Goal: Task Accomplishment & Management: Use online tool/utility

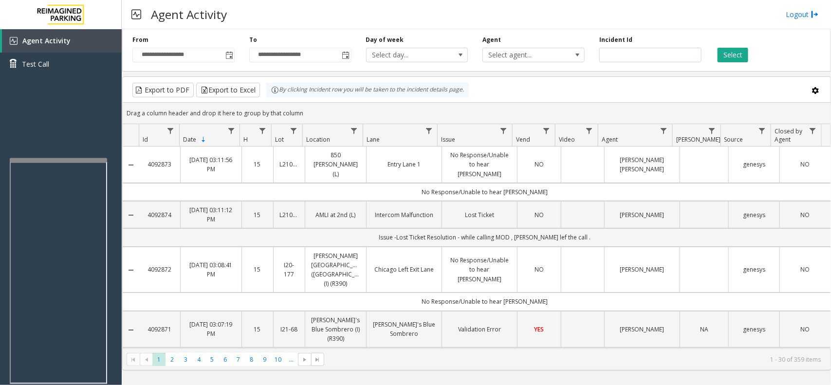
click at [54, 158] on div at bounding box center [58, 160] width 97 height 4
click at [57, 156] on div at bounding box center [60, 157] width 97 height 4
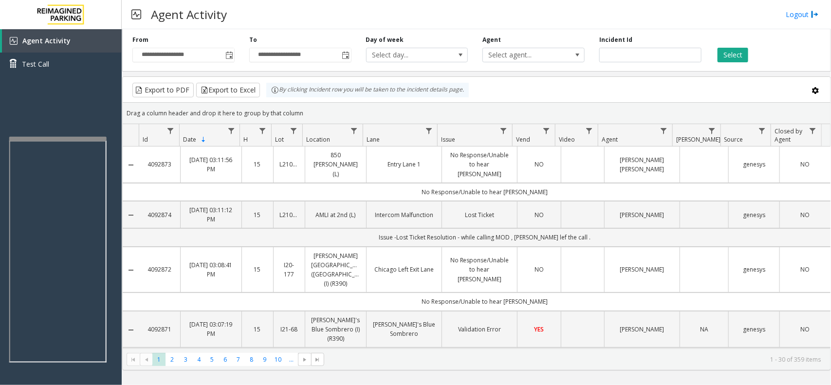
click at [54, 137] on div at bounding box center [57, 139] width 97 height 4
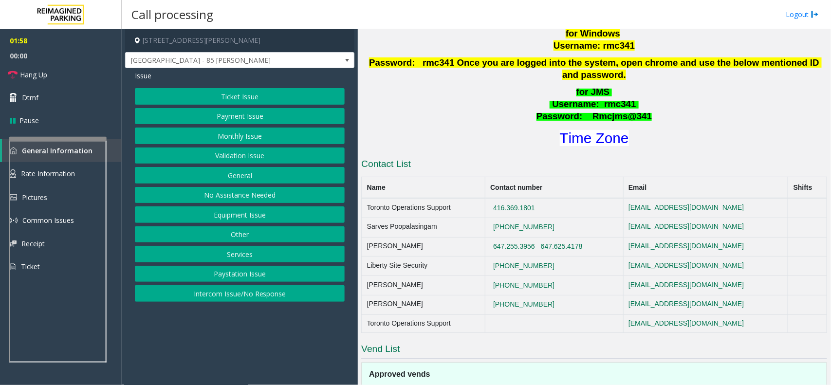
scroll to position [582, 0]
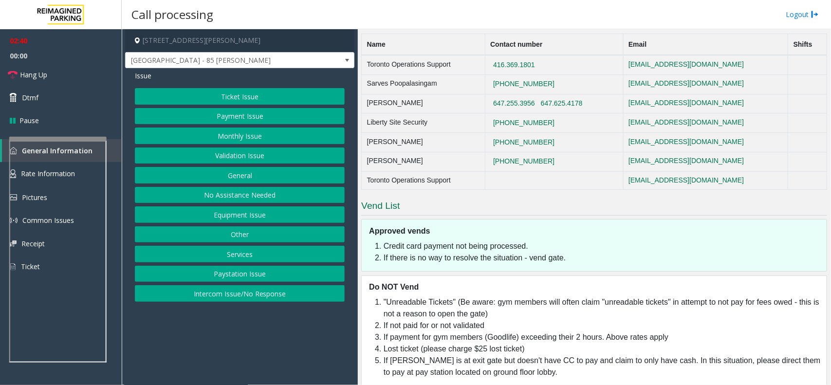
click at [261, 157] on button "Validation Issue" at bounding box center [240, 155] width 210 height 17
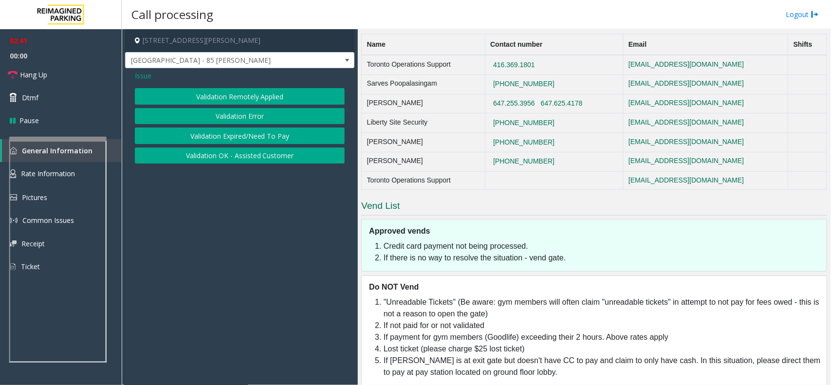
click at [259, 122] on button "Validation Error" at bounding box center [240, 116] width 210 height 17
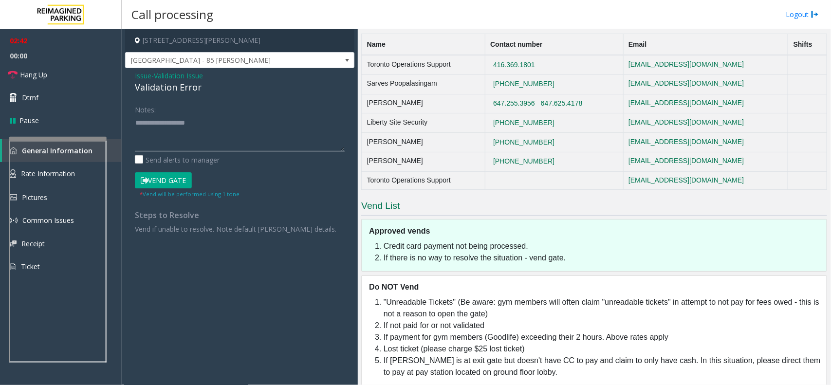
click at [161, 134] on textarea at bounding box center [240, 133] width 210 height 36
click at [179, 140] on textarea at bounding box center [240, 133] width 210 height 36
click at [170, 128] on textarea at bounding box center [240, 133] width 210 height 36
click at [149, 141] on textarea at bounding box center [240, 133] width 210 height 36
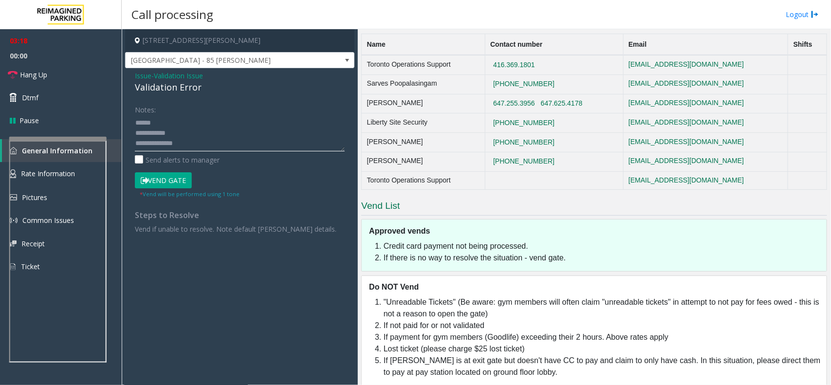
click at [153, 145] on textarea at bounding box center [240, 133] width 210 height 36
click at [176, 138] on textarea at bounding box center [240, 133] width 210 height 36
click at [178, 133] on textarea at bounding box center [240, 133] width 210 height 36
click at [179, 118] on textarea at bounding box center [240, 133] width 210 height 36
click at [157, 182] on button "Vend Gate" at bounding box center [163, 180] width 57 height 17
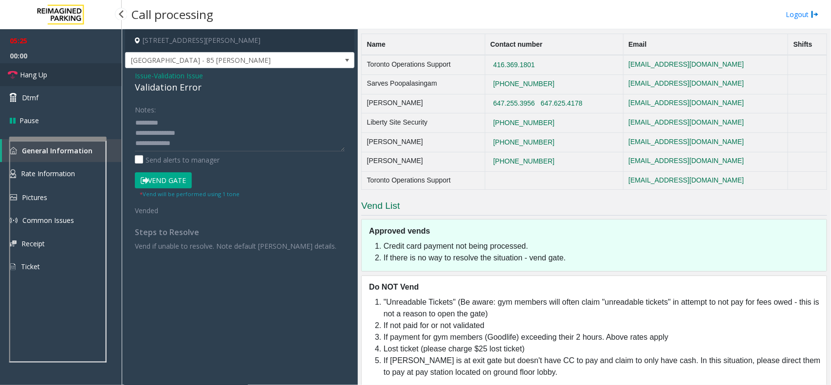
click at [64, 79] on link "Hang Up" at bounding box center [61, 74] width 122 height 23
click at [146, 144] on textarea at bounding box center [240, 133] width 210 height 36
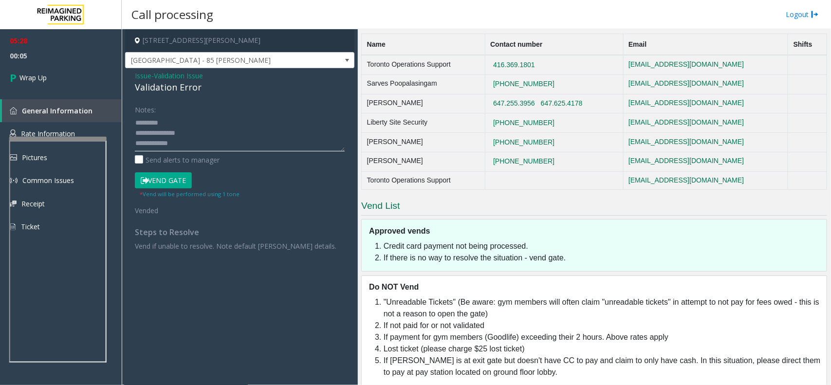
click at [145, 140] on textarea at bounding box center [240, 133] width 210 height 36
type textarea "**********"
click at [52, 72] on link "Wrap Up" at bounding box center [61, 77] width 122 height 29
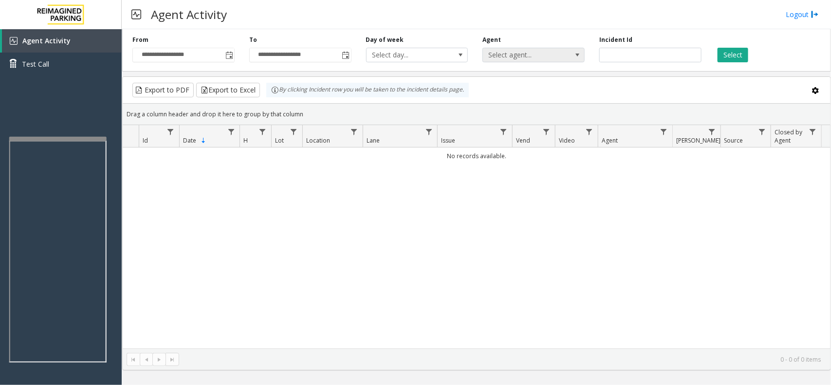
click at [565, 50] on span "Select agent..." at bounding box center [533, 55] width 102 height 15
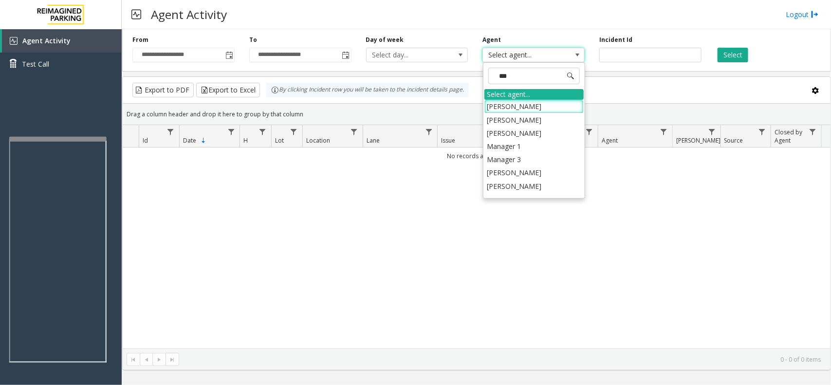
type input "****"
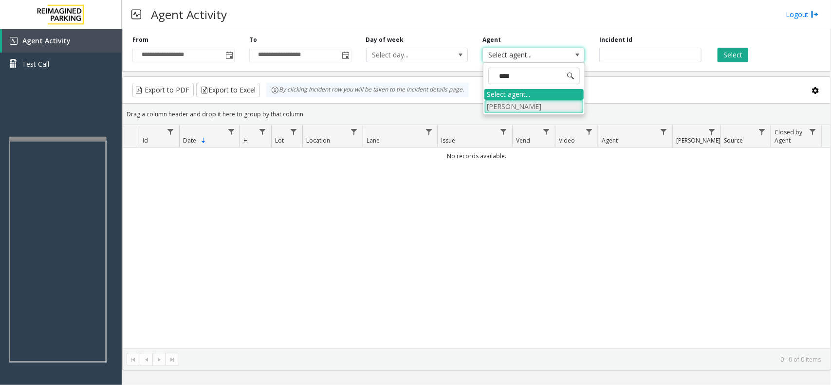
click at [555, 101] on li "[PERSON_NAME]" at bounding box center [533, 106] width 99 height 13
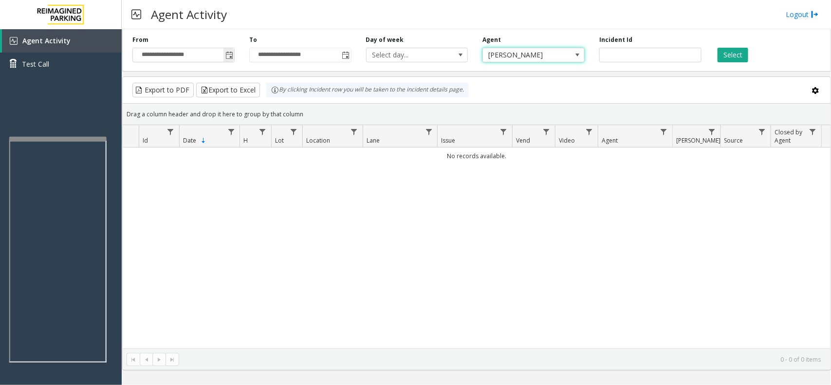
click at [233, 54] on span "Toggle popup" at bounding box center [229, 56] width 8 height 8
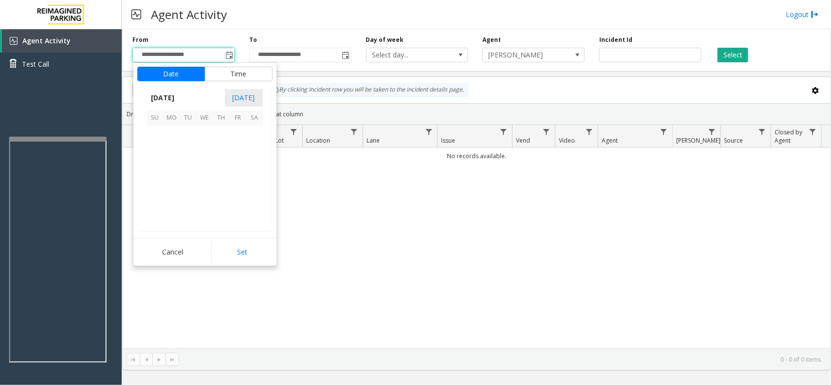
scroll to position [174701, 0]
click at [202, 130] on span "1" at bounding box center [205, 134] width 17 height 17
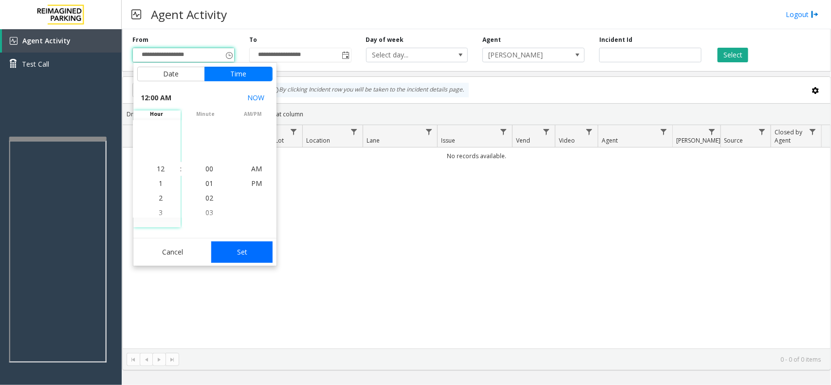
click at [246, 256] on button "Set" at bounding box center [241, 251] width 61 height 21
type input "**********"
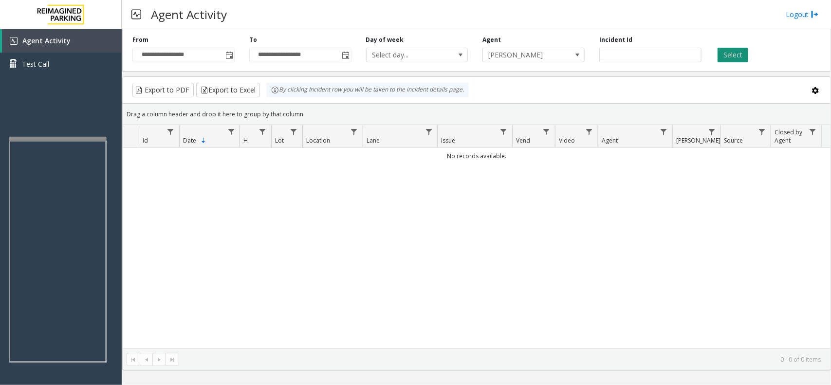
click at [731, 57] on button "Select" at bounding box center [732, 55] width 31 height 15
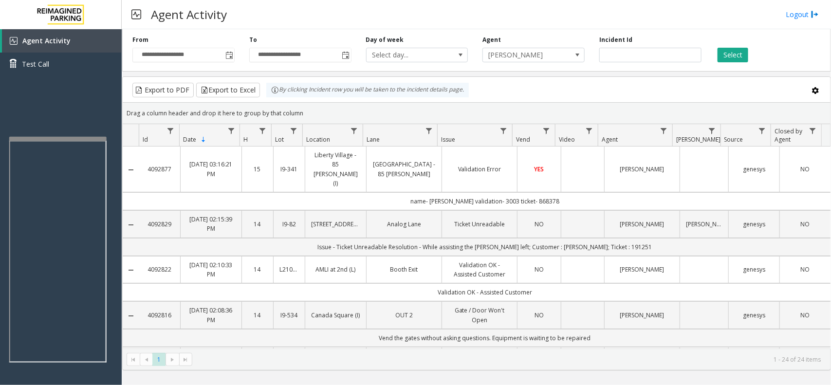
click at [420, 160] on link "Liberty Village - 85 Hanna" at bounding box center [403, 169] width 63 height 18
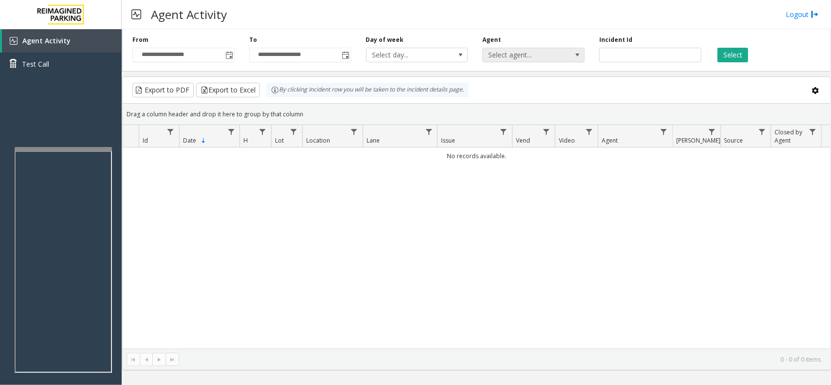
click at [524, 48] on span "Select agent..." at bounding box center [523, 55] width 81 height 14
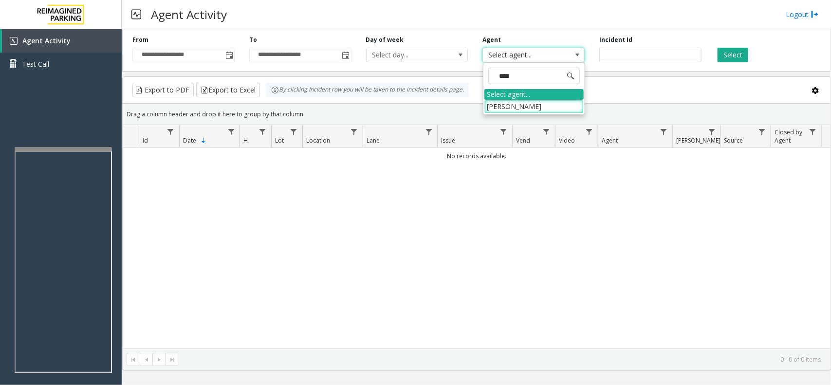
type input "****"
click at [528, 97] on div "Select agent..." at bounding box center [533, 94] width 99 height 11
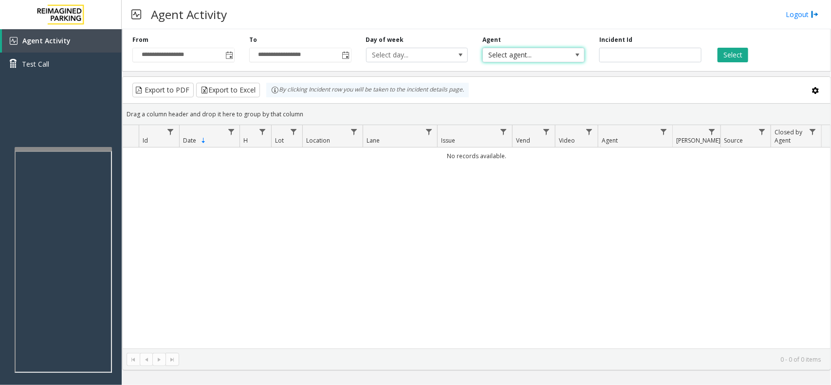
click at [516, 56] on span "Select agent..." at bounding box center [523, 55] width 81 height 14
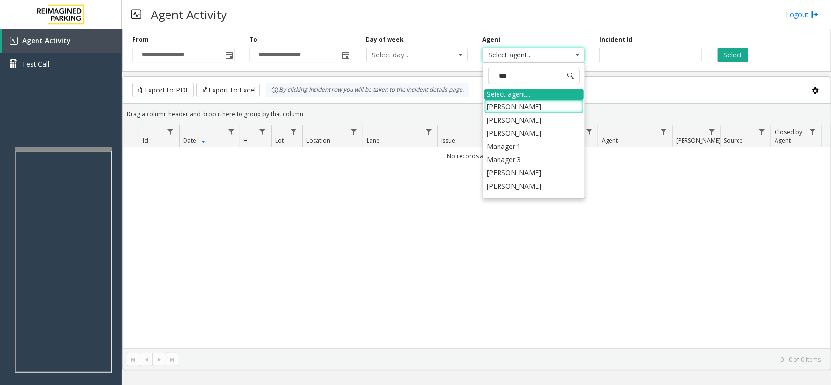
type input "****"
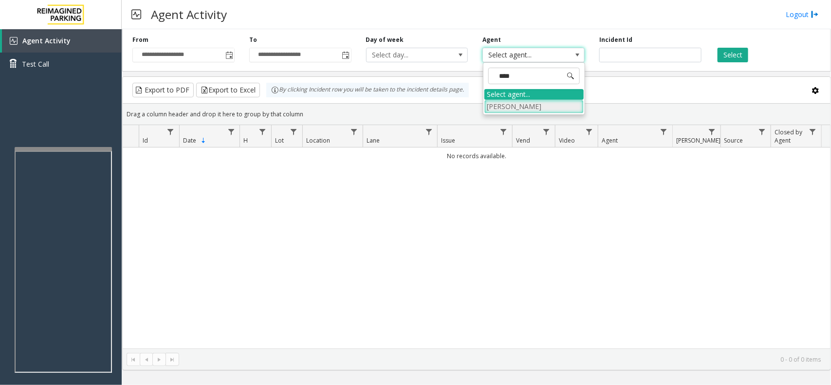
click at [508, 107] on li "[PERSON_NAME]" at bounding box center [533, 106] width 99 height 13
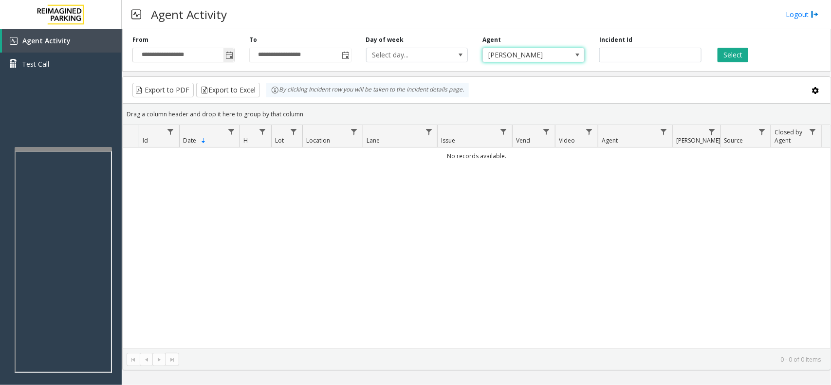
click at [224, 50] on span "Toggle popup" at bounding box center [228, 55] width 11 height 16
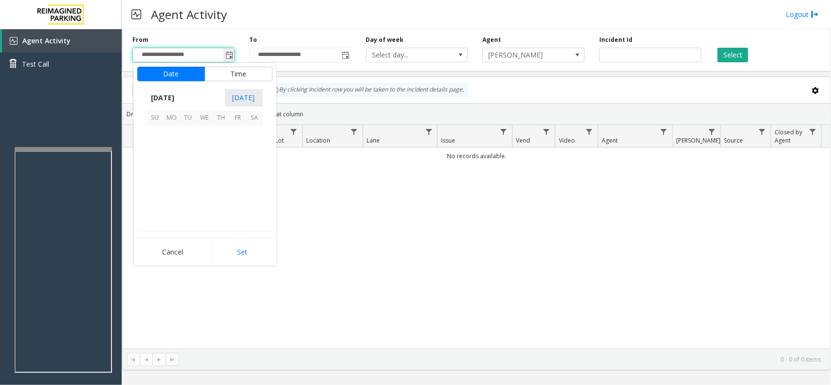
scroll to position [174701, 0]
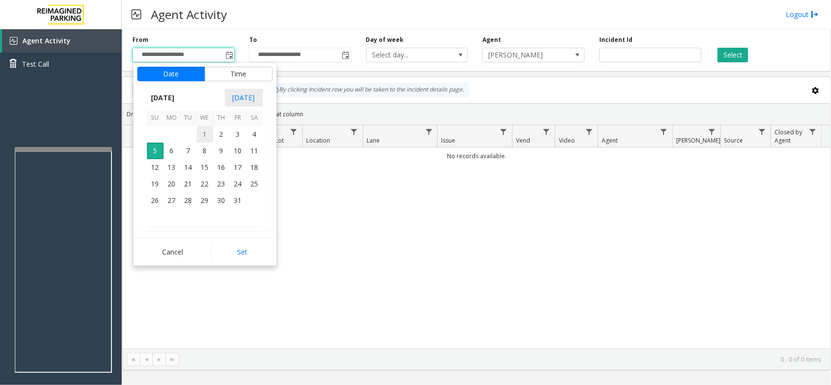
click at [207, 131] on span "1" at bounding box center [205, 134] width 17 height 17
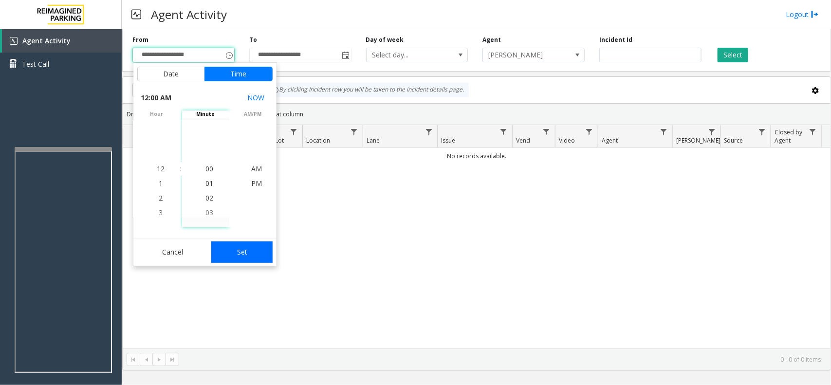
click at [225, 247] on button "Set" at bounding box center [241, 251] width 61 height 21
type input "**********"
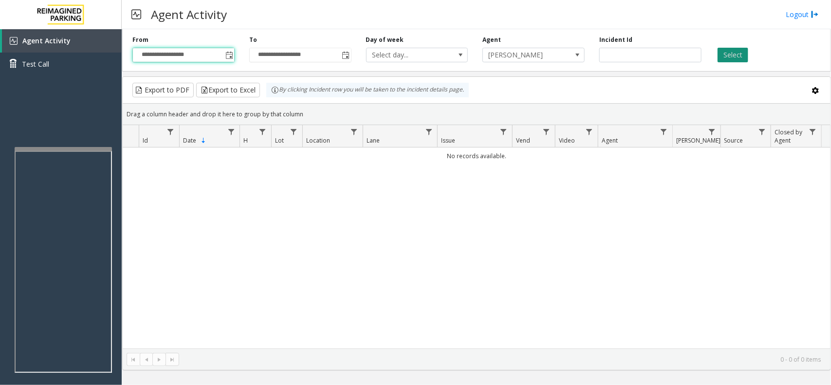
click at [729, 55] on button "Select" at bounding box center [732, 55] width 31 height 15
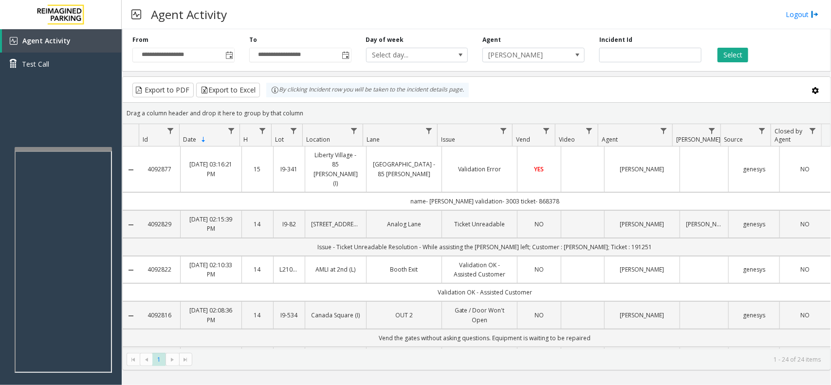
click at [410, 160] on link "[GEOGRAPHIC_DATA] - 85 [PERSON_NAME]" at bounding box center [403, 169] width 63 height 18
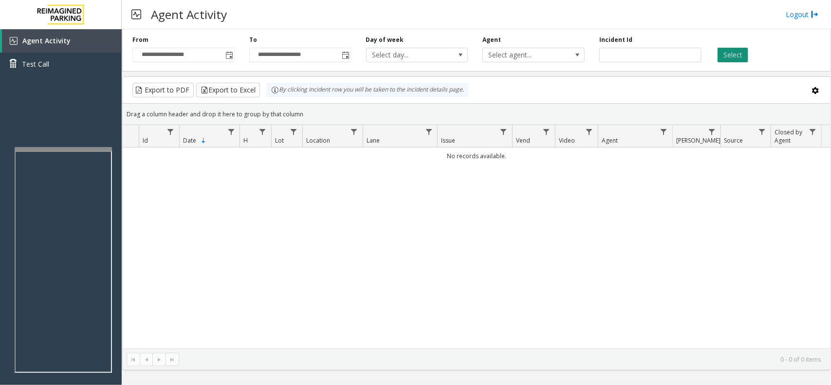
click at [724, 53] on button "Select" at bounding box center [732, 55] width 31 height 15
click at [223, 52] on span "Toggle popup" at bounding box center [228, 55] width 11 height 16
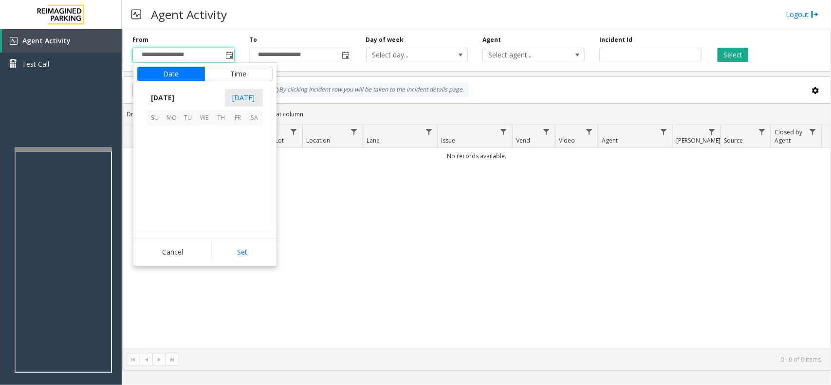
scroll to position [174701, 0]
click at [252, 135] on span "4" at bounding box center [254, 134] width 17 height 17
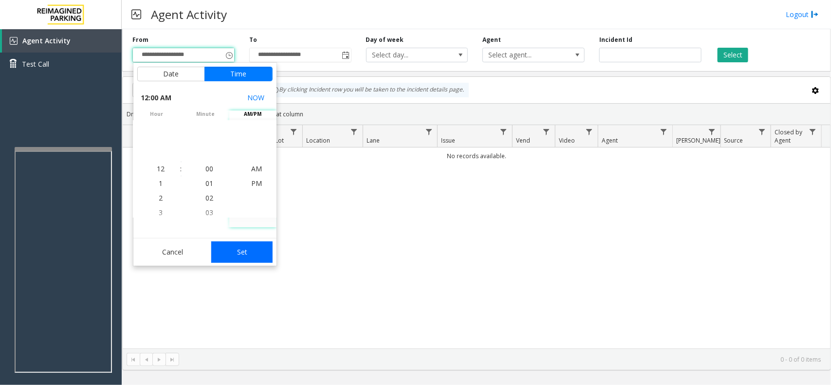
click at [249, 252] on button "Set" at bounding box center [241, 251] width 61 height 21
type input "**********"
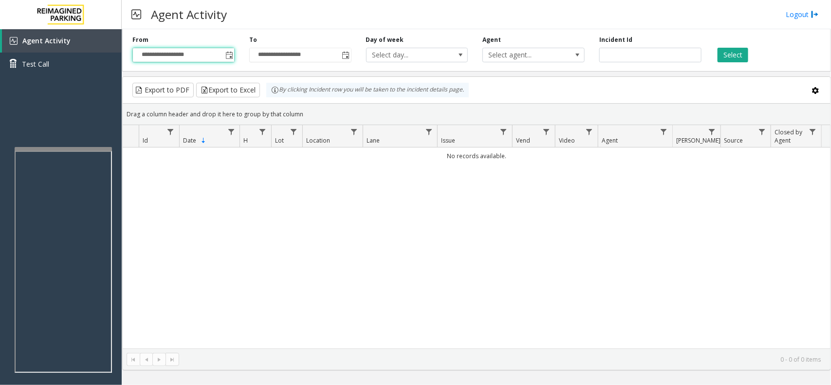
click at [731, 63] on div "**********" at bounding box center [476, 48] width 709 height 46
click at [731, 52] on button "Select" at bounding box center [732, 55] width 31 height 15
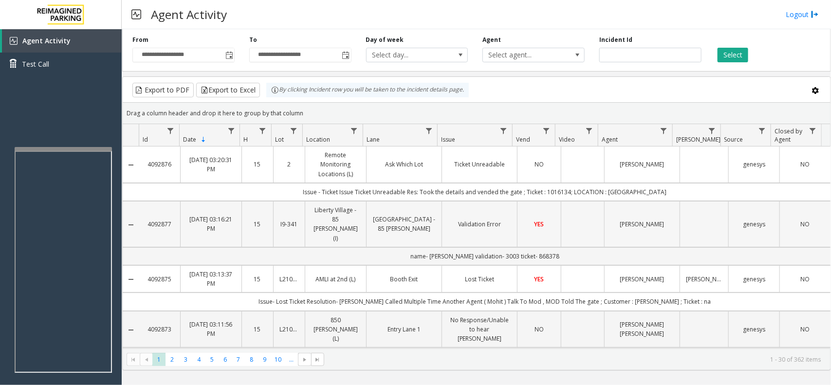
click at [467, 219] on link "Validation Error" at bounding box center [479, 223] width 63 height 9
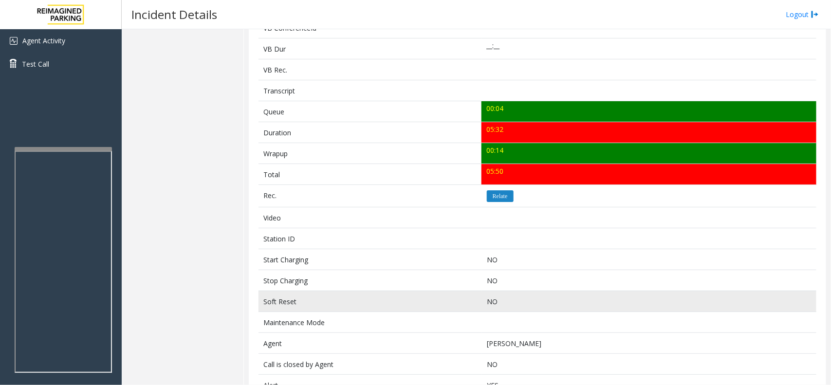
scroll to position [322, 0]
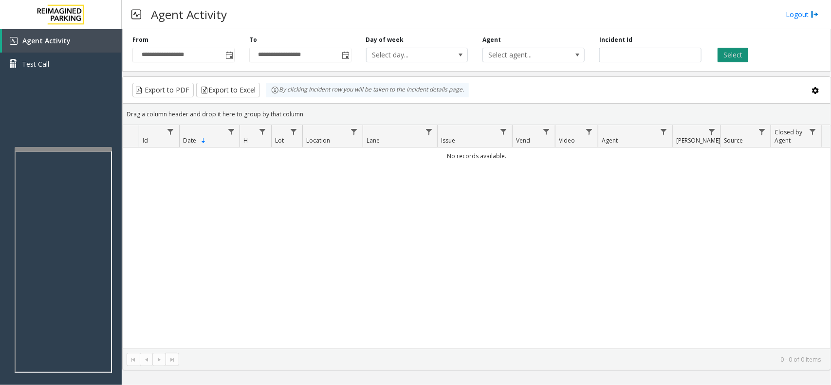
click at [728, 54] on button "Select" at bounding box center [732, 55] width 31 height 15
click at [234, 55] on span "Toggle popup" at bounding box center [228, 55] width 11 height 16
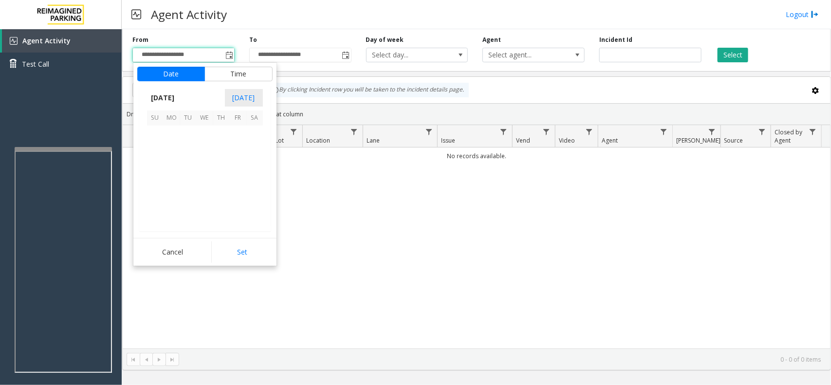
scroll to position [174701, 0]
click at [253, 135] on span "4" at bounding box center [254, 134] width 17 height 17
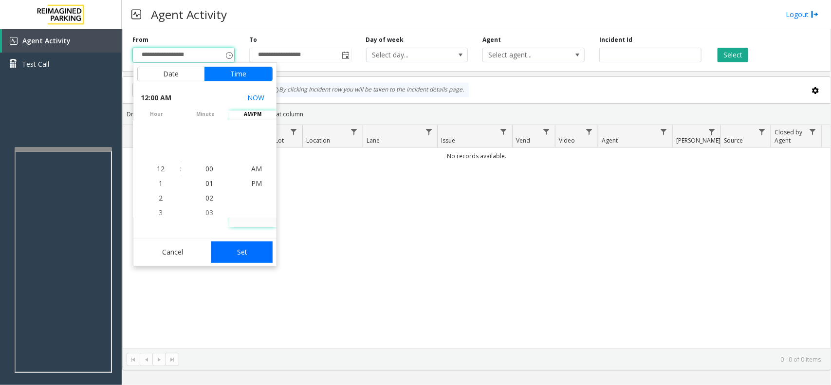
click at [258, 256] on button "Set" at bounding box center [241, 251] width 61 height 21
type input "**********"
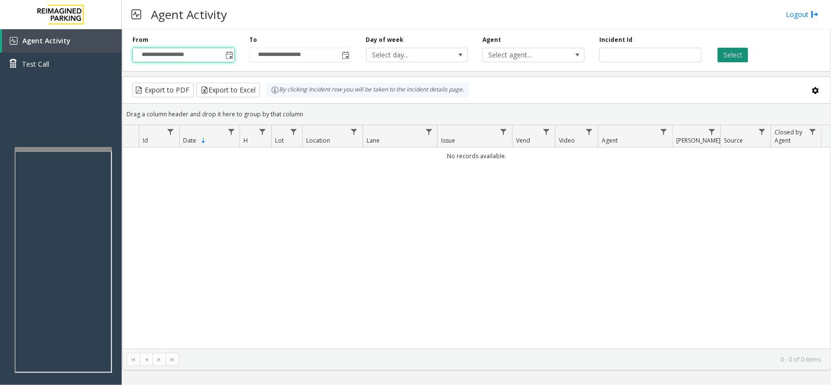
click at [721, 57] on button "Select" at bounding box center [732, 55] width 31 height 15
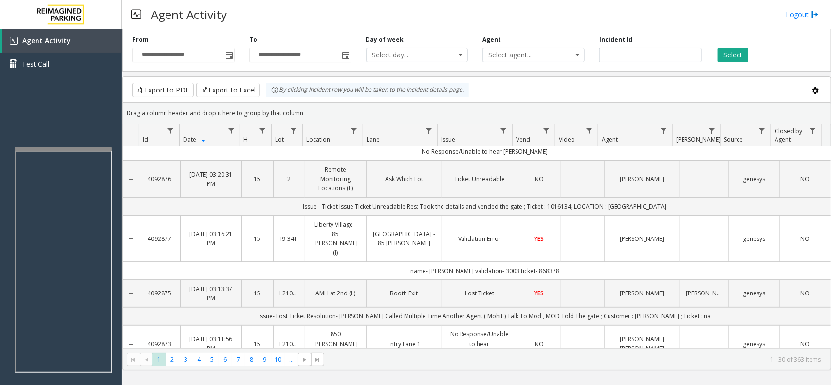
scroll to position [0, 0]
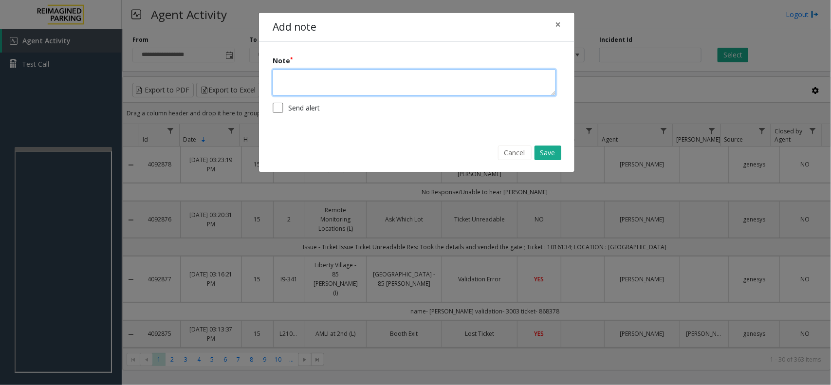
drag, startPoint x: 474, startPoint y: 253, endPoint x: 363, endPoint y: 90, distance: 197.5
click at [363, 90] on textarea at bounding box center [414, 82] width 283 height 27
type textarea "**********"
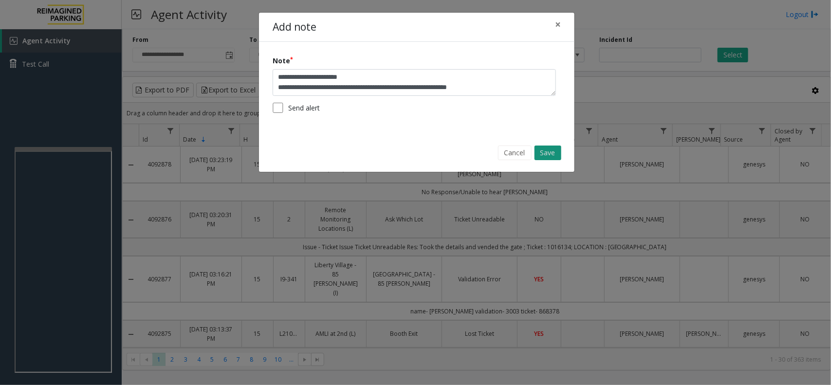
click at [544, 157] on button "Save" at bounding box center [547, 153] width 27 height 15
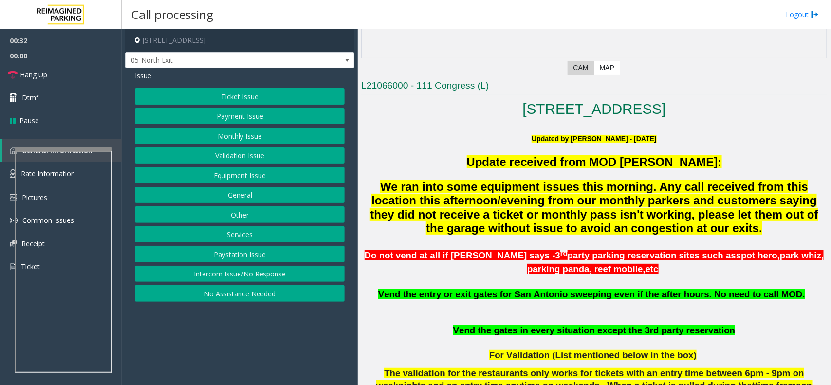
scroll to position [304, 0]
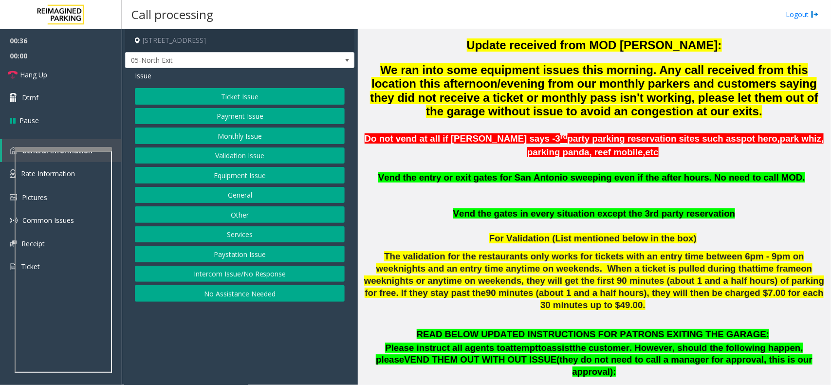
click at [295, 136] on button "Monthly Issue" at bounding box center [240, 136] width 210 height 17
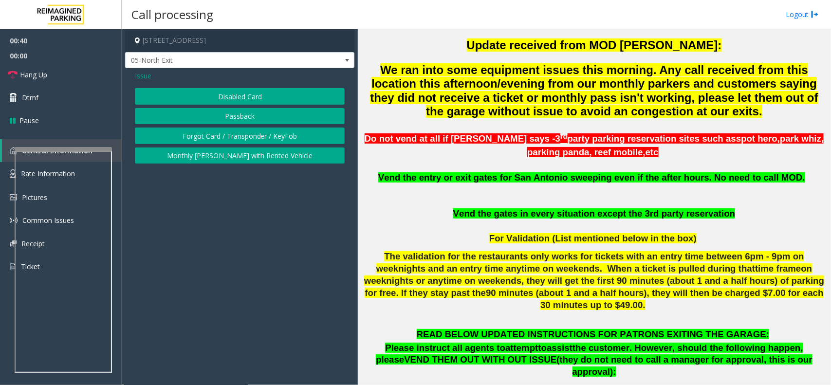
click at [265, 91] on button "Disabled Card" at bounding box center [240, 96] width 210 height 17
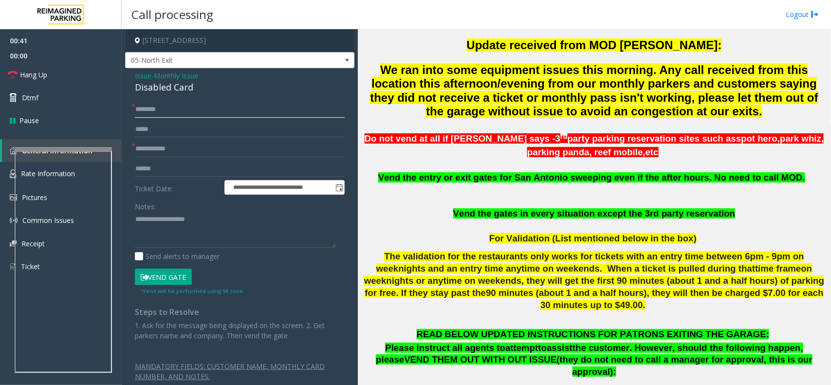
click at [229, 110] on input "text" at bounding box center [240, 109] width 210 height 17
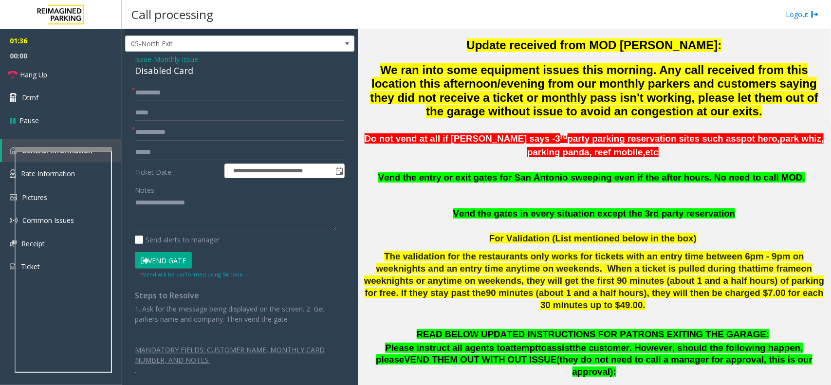
type input "**********"
click at [153, 132] on input "text" at bounding box center [240, 132] width 210 height 17
click at [147, 94] on input "**********" at bounding box center [240, 93] width 210 height 17
click at [156, 131] on input "text" at bounding box center [240, 132] width 210 height 17
type input "********"
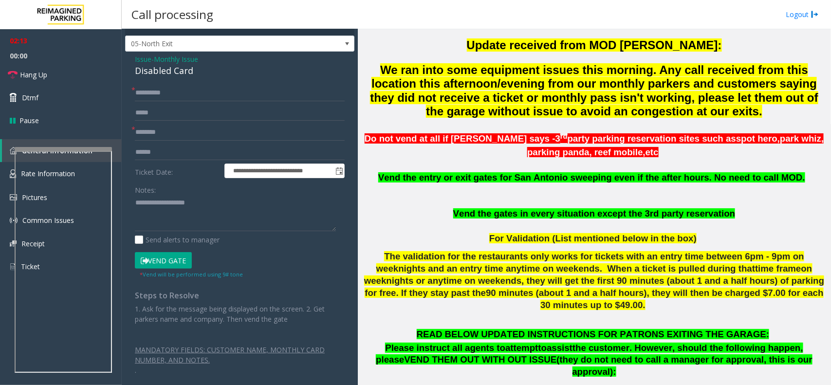
click at [153, 263] on button "Vend Gate" at bounding box center [163, 260] width 57 height 17
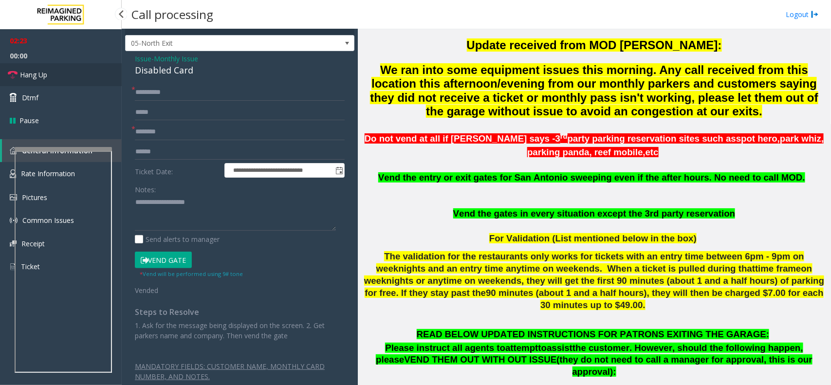
click at [67, 76] on link "Hang Up" at bounding box center [61, 74] width 122 height 23
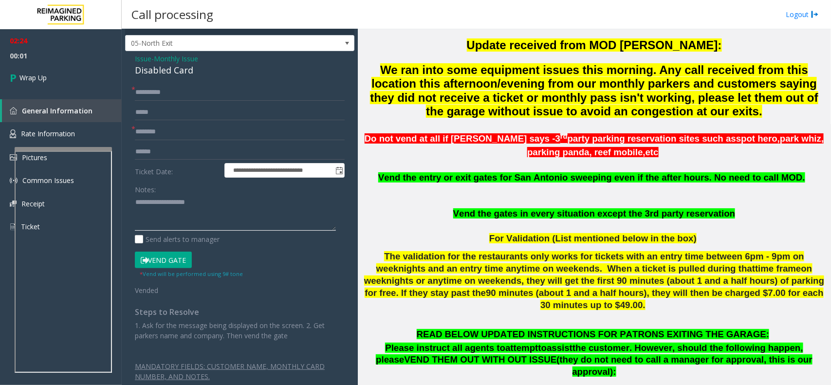
click at [145, 201] on textarea at bounding box center [235, 213] width 201 height 36
click at [135, 58] on span "Issue" at bounding box center [143, 59] width 17 height 10
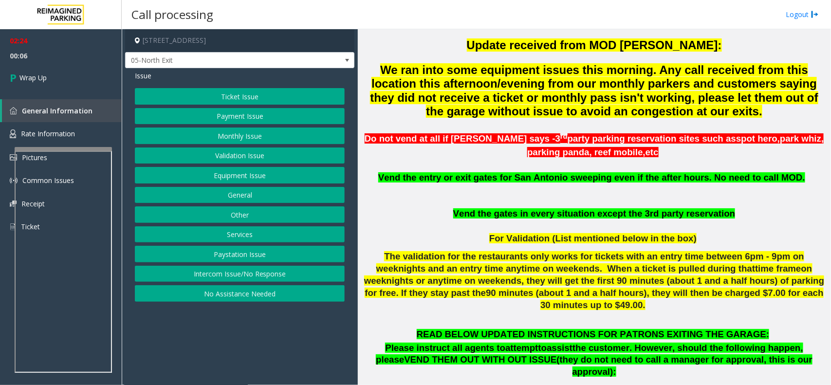
scroll to position [0, 0]
click at [135, 58] on span "05-North Exit" at bounding box center [217, 61] width 182 height 16
drag, startPoint x: 122, startPoint y: 163, endPoint x: 135, endPoint y: 142, distance: 24.9
click at [123, 163] on app-call-processing-form "111 Congress Avenue, Austin, TX 05-North Exit Issue Ticket Issue Payment Issue …" at bounding box center [240, 207] width 236 height 356
click at [140, 76] on span "Issue" at bounding box center [143, 76] width 17 height 10
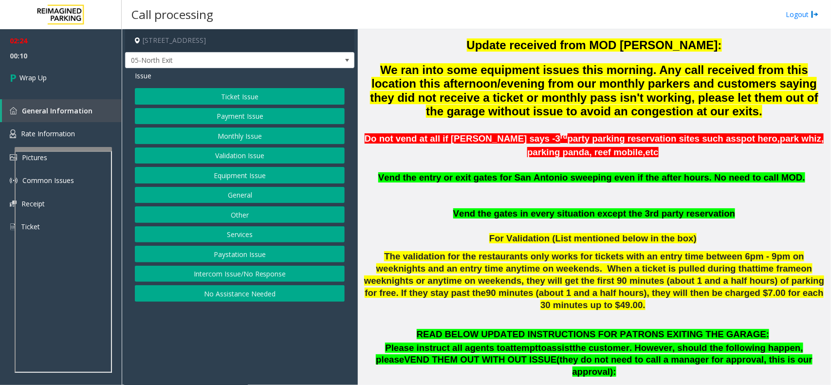
click at [193, 137] on button "Monthly Issue" at bounding box center [240, 136] width 210 height 17
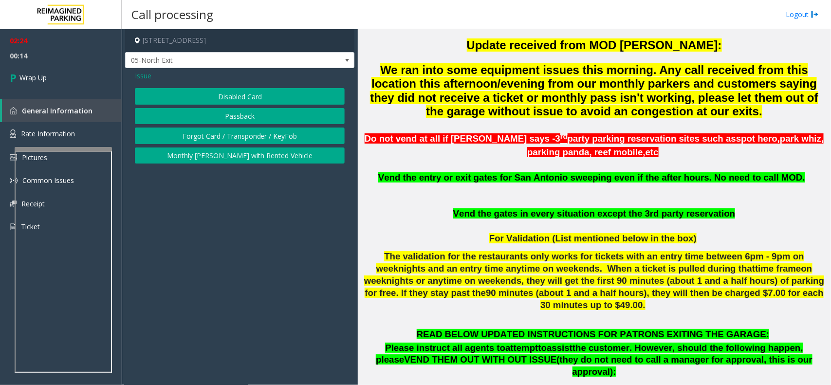
click at [213, 96] on button "Disabled Card" at bounding box center [240, 96] width 210 height 17
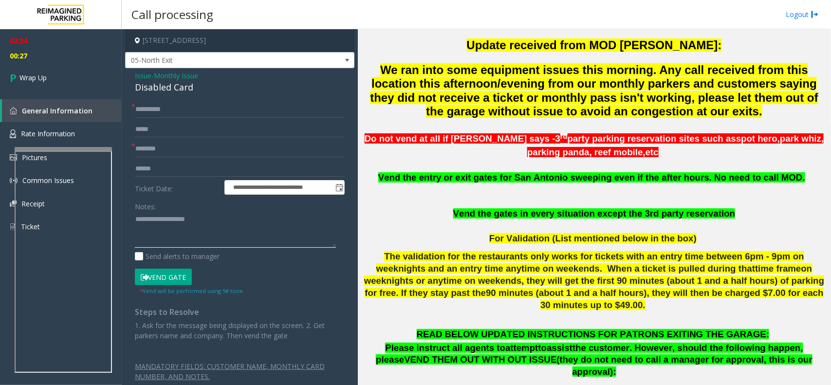
paste textarea "**********"
click at [203, 207] on div "Notes:" at bounding box center [240, 223] width 210 height 50
click at [203, 216] on textarea at bounding box center [235, 230] width 201 height 36
click at [201, 244] on textarea at bounding box center [235, 230] width 201 height 36
type textarea "**********"
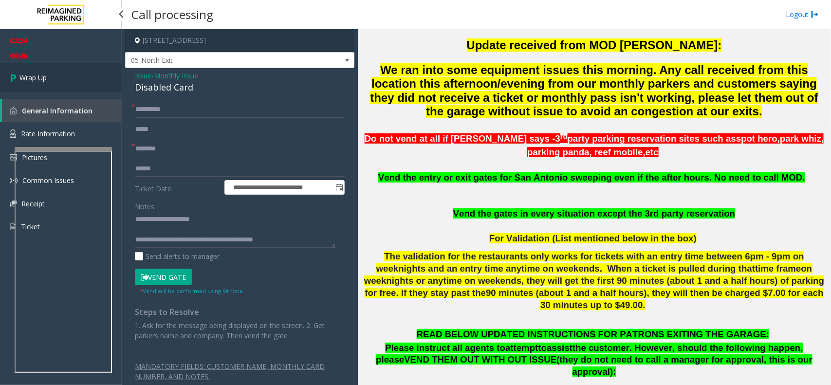
click at [90, 71] on link "Wrap Up" at bounding box center [61, 77] width 122 height 29
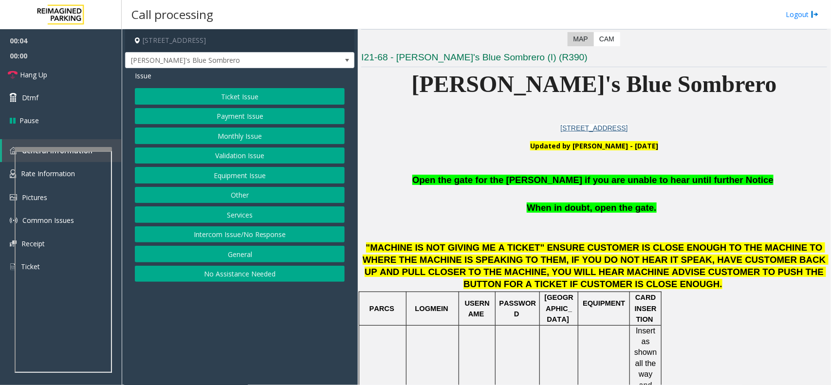
scroll to position [243, 0]
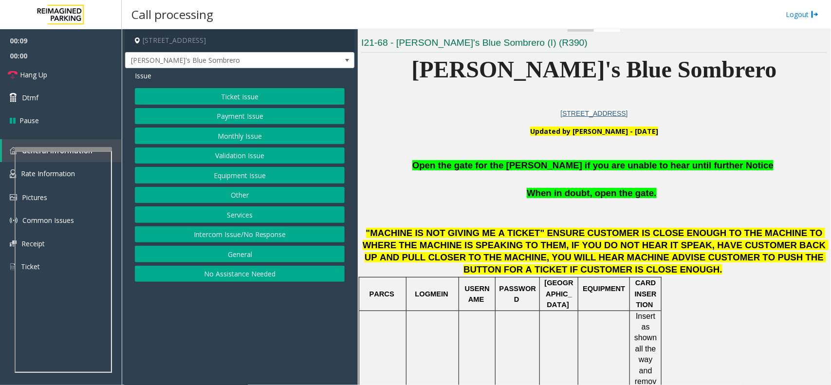
click at [258, 95] on button "Ticket Issue" at bounding box center [240, 96] width 210 height 17
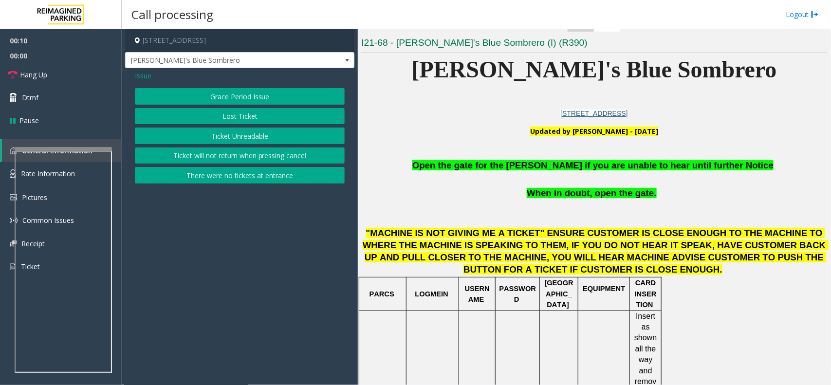
click at [256, 91] on button "Grace Period Issue" at bounding box center [240, 96] width 210 height 17
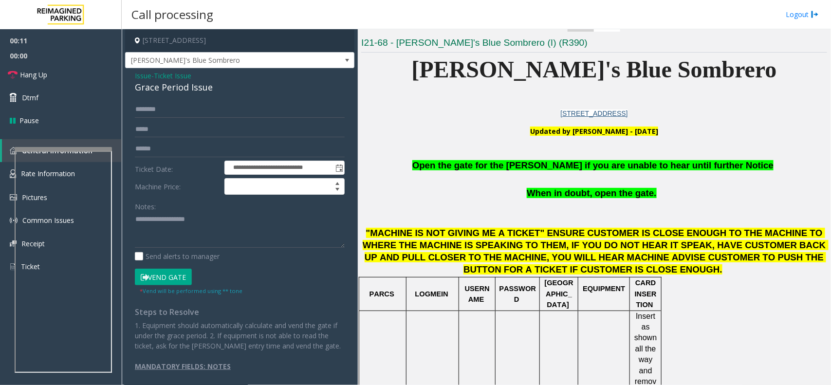
click at [169, 280] on button "Vend Gate" at bounding box center [163, 277] width 57 height 17
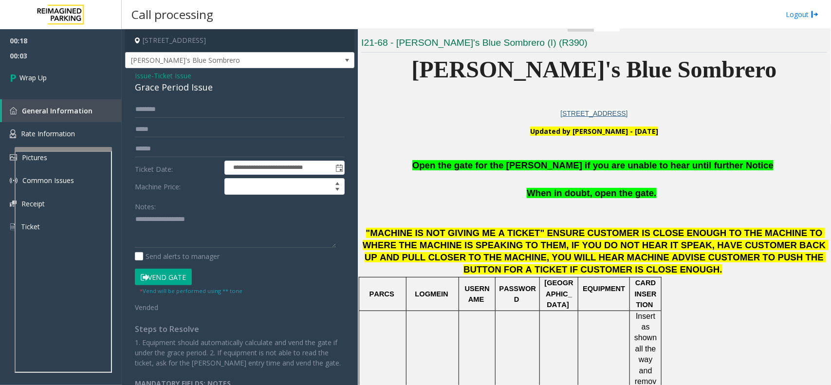
click at [183, 71] on span "Ticket Issue" at bounding box center [172, 76] width 37 height 10
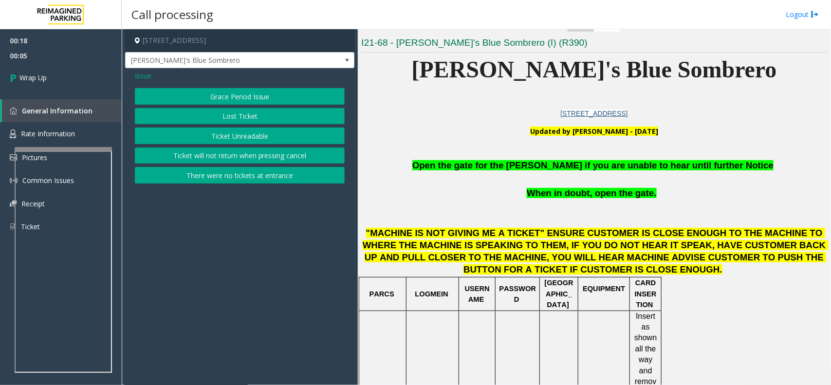
click at [144, 72] on span "Issue" at bounding box center [143, 76] width 17 height 10
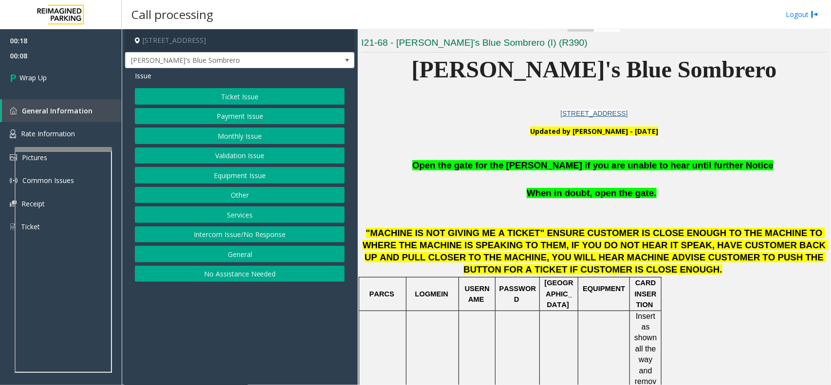
click at [236, 239] on button "Intercom Issue/No Response" at bounding box center [240, 234] width 210 height 17
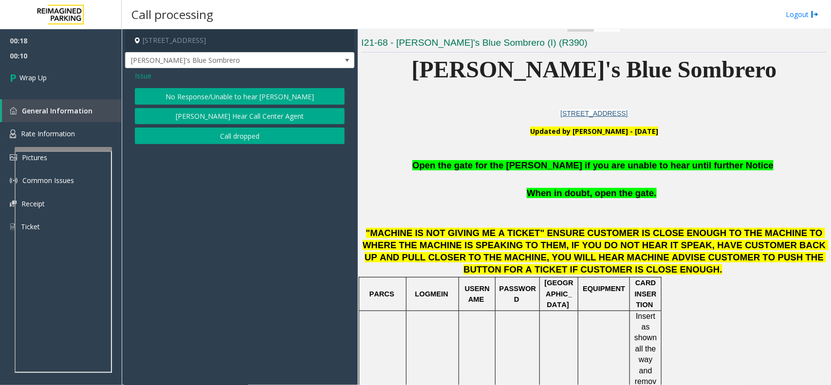
click at [228, 97] on button "No Response/Unable to hear parker" at bounding box center [240, 96] width 210 height 17
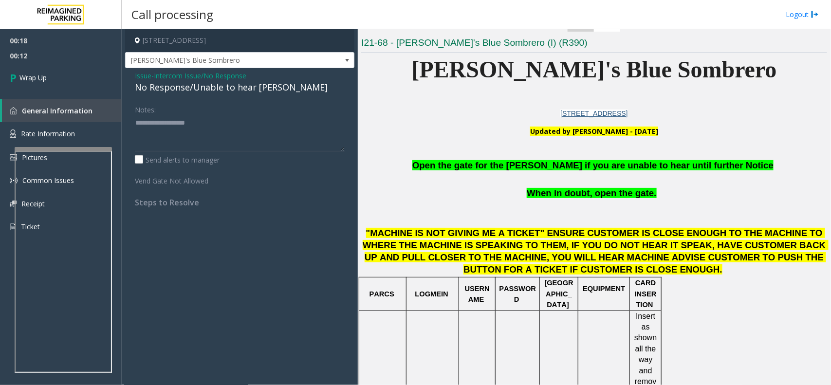
click at [148, 86] on div "No Response/Unable to hear parker" at bounding box center [240, 87] width 210 height 13
drag, startPoint x: 148, startPoint y: 86, endPoint x: 127, endPoint y: 96, distance: 23.5
click at [127, 96] on div "Issue - Intercom Issue/No Response No Response/Unable to hear parker Notes: Sen…" at bounding box center [239, 142] width 229 height 149
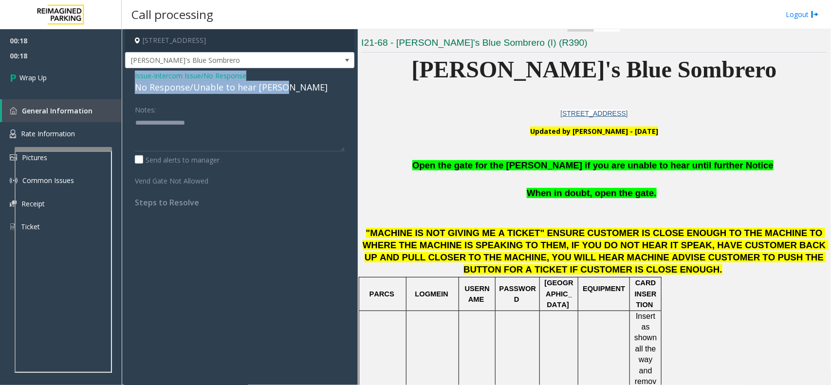
drag, startPoint x: 130, startPoint y: 72, endPoint x: 280, endPoint y: 86, distance: 151.1
click at [280, 86] on div "Issue - Intercom Issue/No Response No Response/Unable to hear parker Notes: Sen…" at bounding box center [239, 142] width 229 height 149
copy div "Issue - Intercom Issue/No Response No Response/Unable to hear parker"
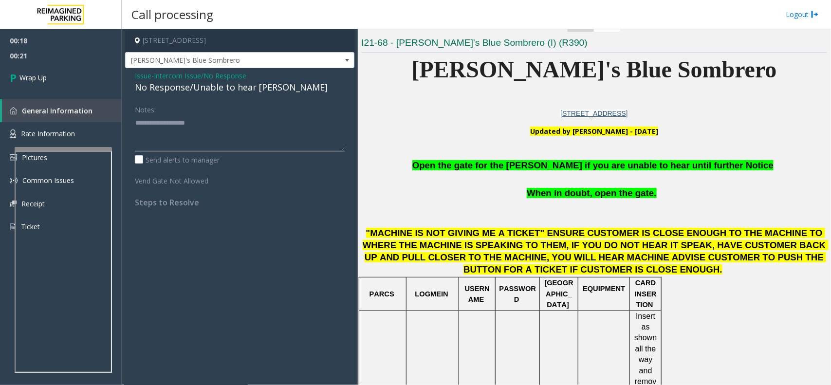
paste textarea "**********"
type textarea "**********"
click at [39, 71] on link "Wrap Up" at bounding box center [61, 77] width 122 height 29
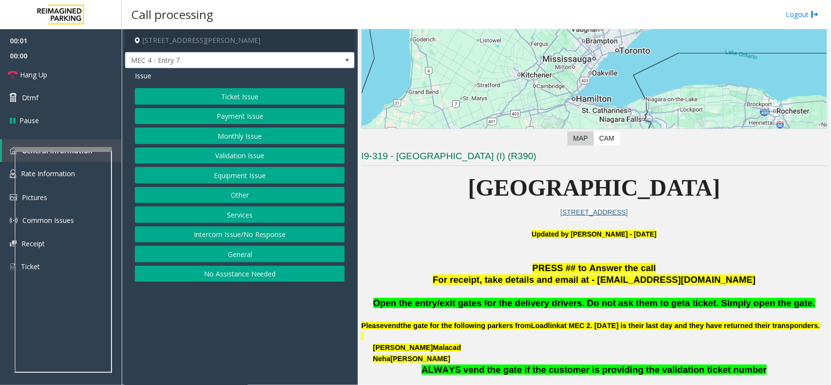
scroll to position [122, 0]
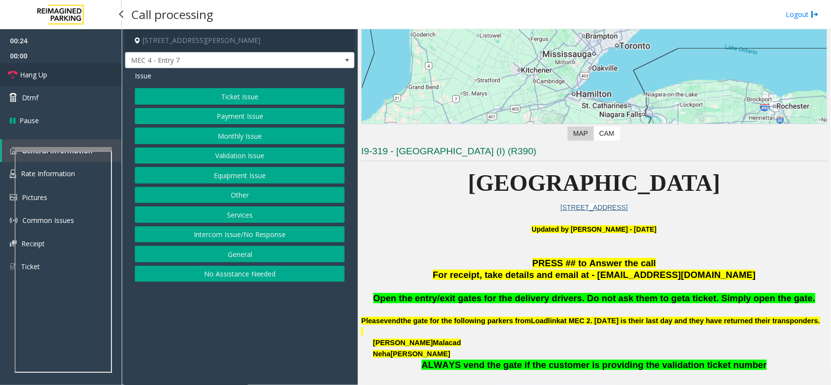
click at [50, 73] on link "Hang Up" at bounding box center [61, 74] width 122 height 23
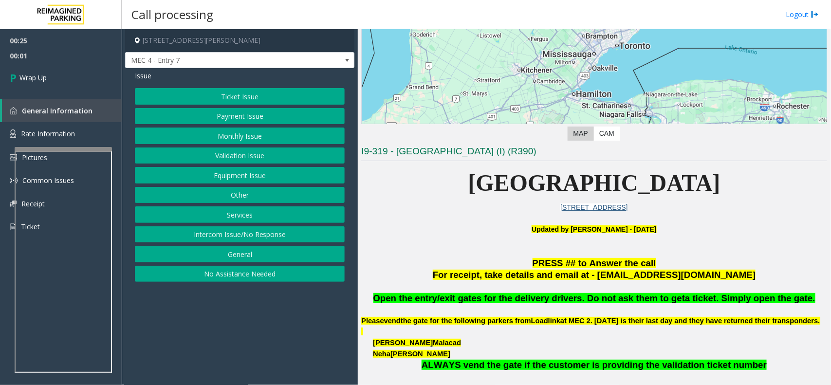
click at [246, 237] on button "Intercom Issue/No Response" at bounding box center [240, 234] width 210 height 17
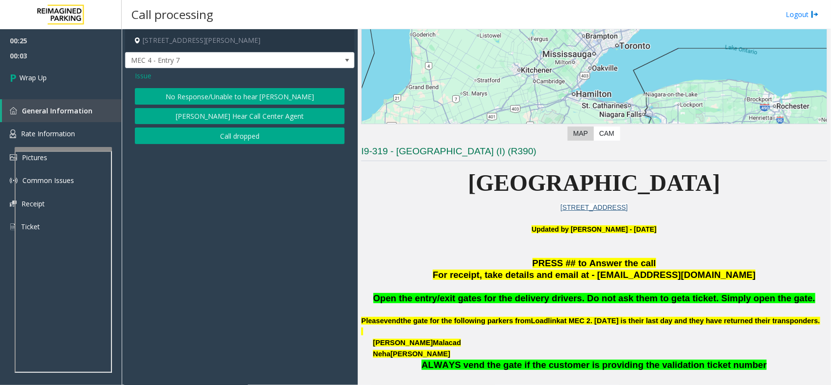
click at [232, 91] on button "No Response/Unable to hear parker" at bounding box center [240, 96] width 210 height 17
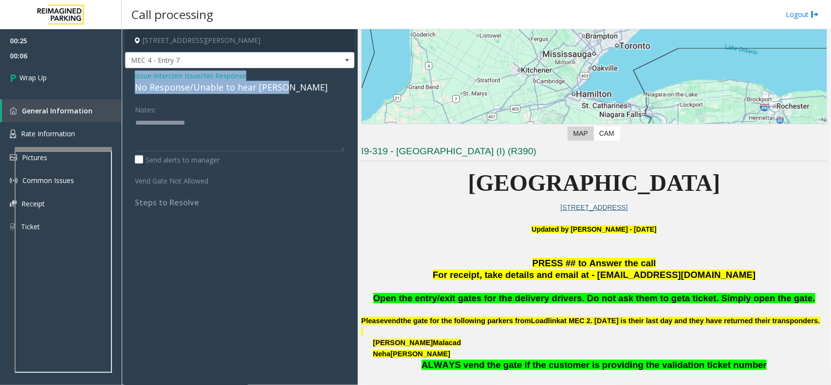
drag, startPoint x: 127, startPoint y: 74, endPoint x: 290, endPoint y: 91, distance: 163.9
click at [290, 91] on div "Issue - Intercom Issue/No Response No Response/Unable to hear parker Notes: Sen…" at bounding box center [239, 142] width 229 height 149
copy div "Issue - Intercom Issue/No Response No Response/Unable to hear parker"
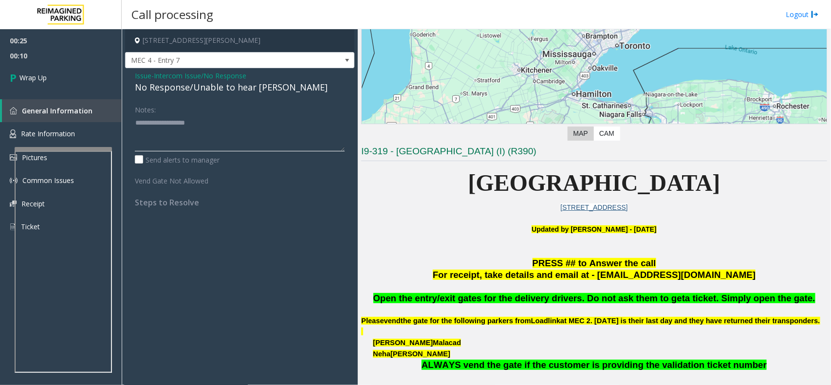
paste textarea "**********"
type textarea "**********"
click at [43, 73] on span "Wrap Up" at bounding box center [32, 78] width 27 height 10
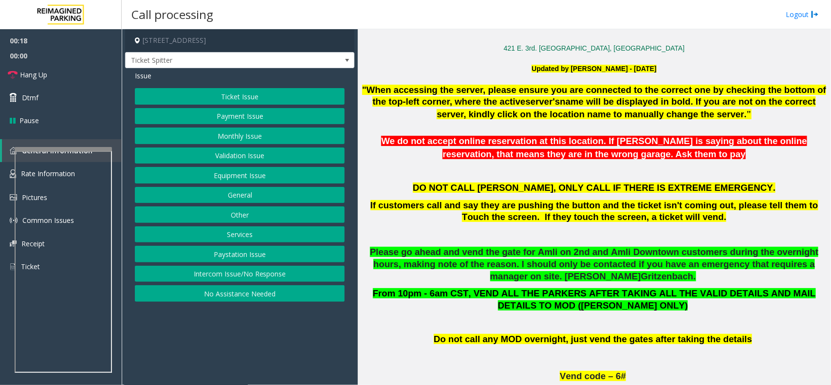
scroll to position [243, 0]
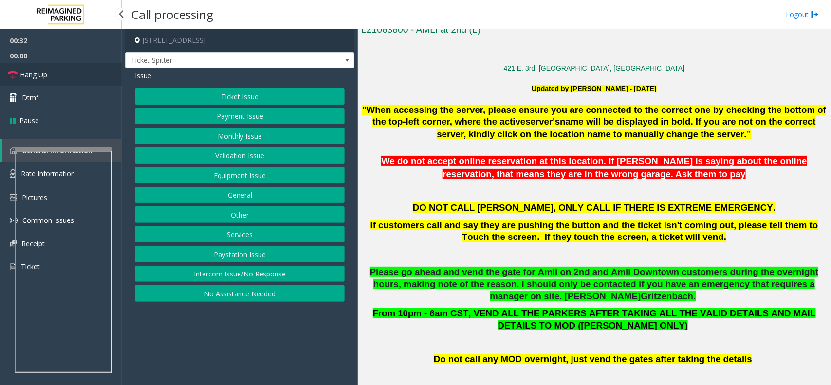
click at [36, 78] on span "Hang Up" at bounding box center [33, 75] width 27 height 10
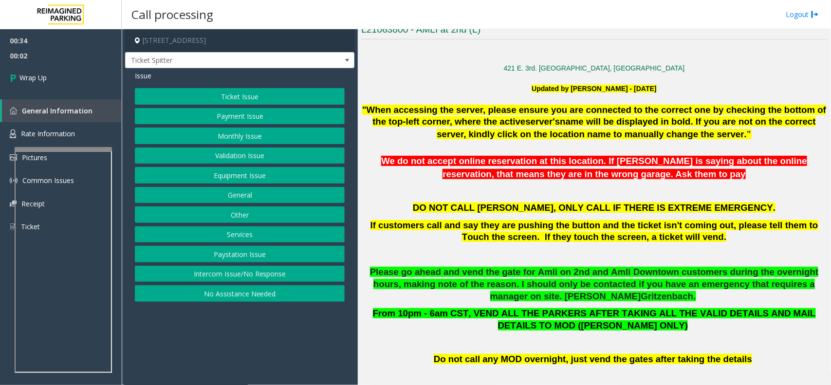
click at [223, 275] on button "Intercom Issue/No Response" at bounding box center [240, 274] width 210 height 17
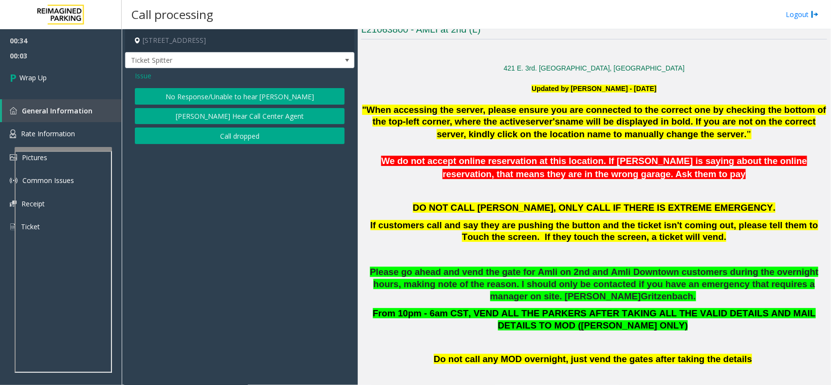
click at [233, 94] on button "No Response/Unable to hear parker" at bounding box center [240, 96] width 210 height 17
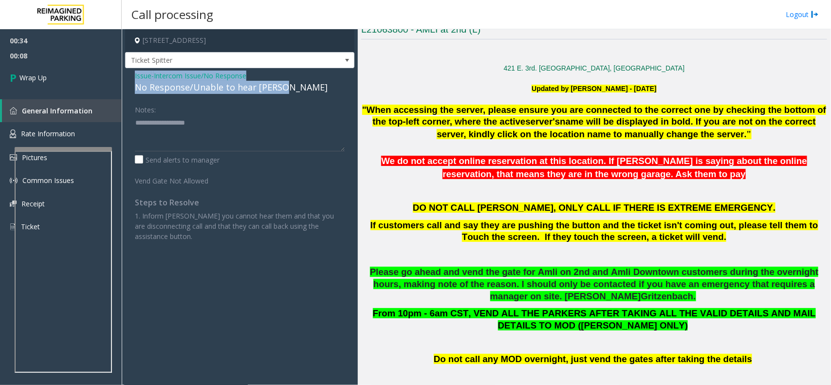
drag, startPoint x: 132, startPoint y: 71, endPoint x: 283, endPoint y: 87, distance: 151.7
click at [283, 87] on div "Issue - Intercom Issue/No Response No Response/Unable to hear parker Notes: Sen…" at bounding box center [239, 159] width 229 height 183
copy div "Issue - Intercom Issue/No Response No Response/Unable to hear parker"
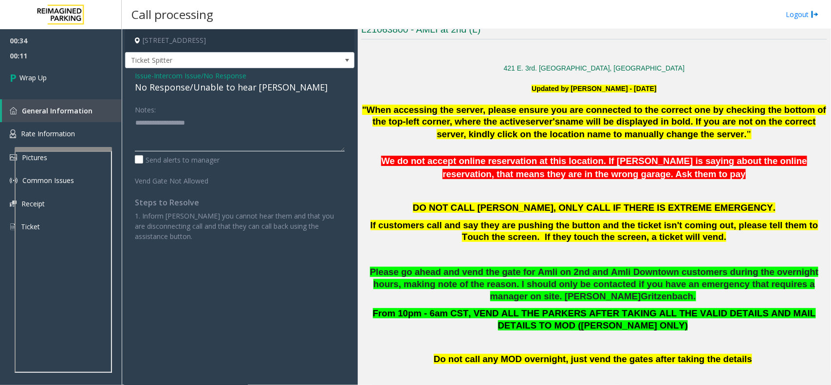
paste textarea "**********"
type textarea "**********"
click at [18, 79] on icon at bounding box center [15, 78] width 10 height 16
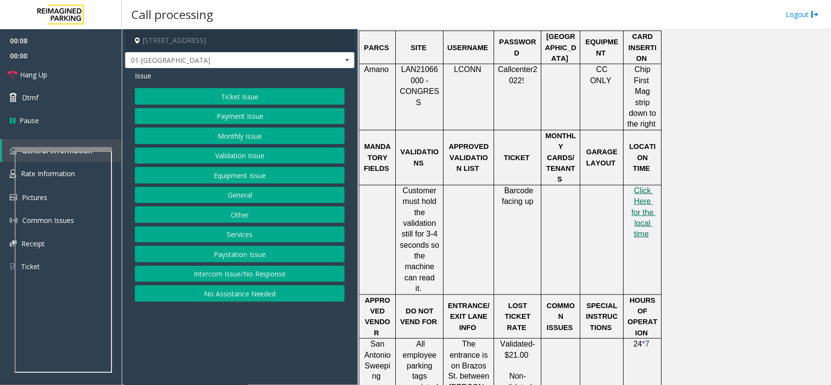
scroll to position [487, 0]
click at [648, 185] on span "Click Here for the local time" at bounding box center [643, 211] width 24 height 52
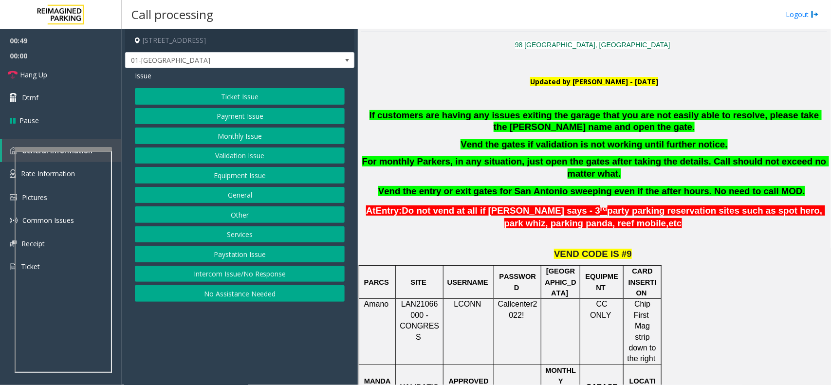
scroll to position [243, 0]
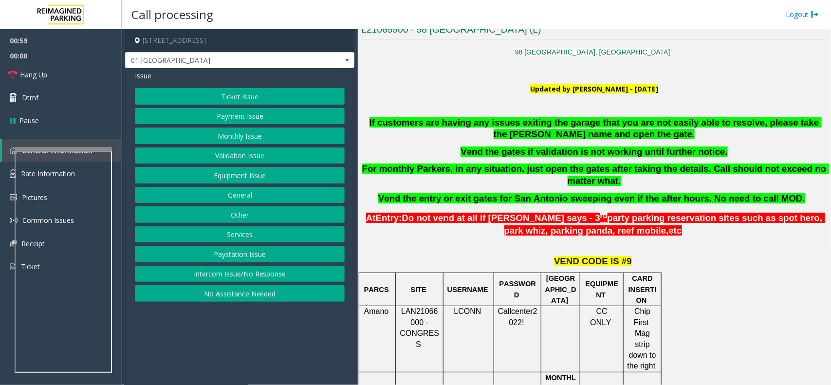
click at [267, 128] on button "Monthly Issue" at bounding box center [240, 136] width 210 height 17
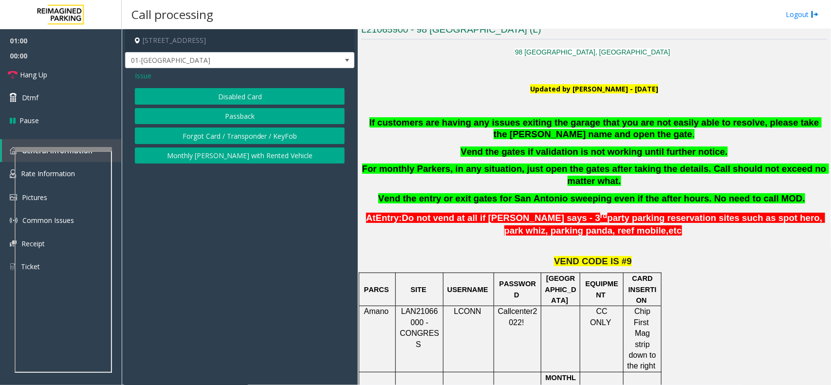
click at [252, 93] on button "Disabled Card" at bounding box center [240, 96] width 210 height 17
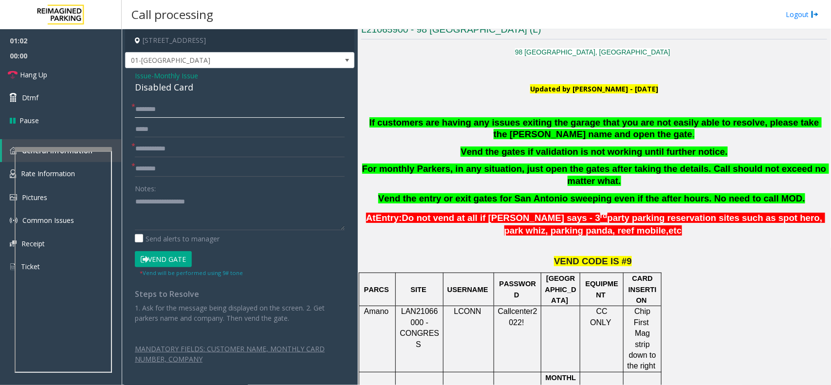
click at [205, 105] on input "text" at bounding box center [240, 109] width 210 height 17
type input "*******"
click at [183, 150] on input "text" at bounding box center [240, 149] width 210 height 17
type input "*"
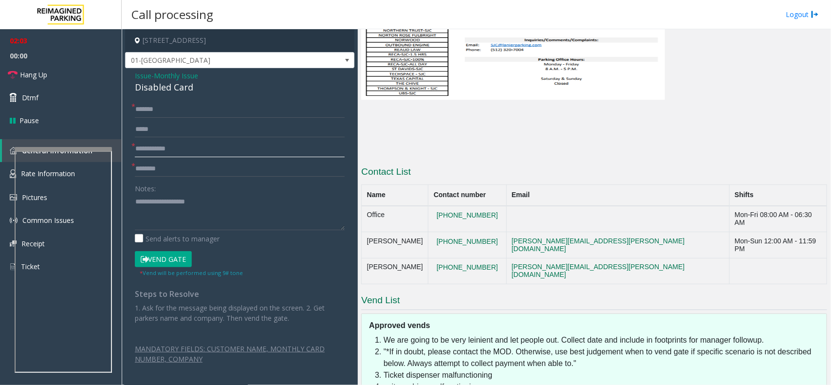
scroll to position [1257, 0]
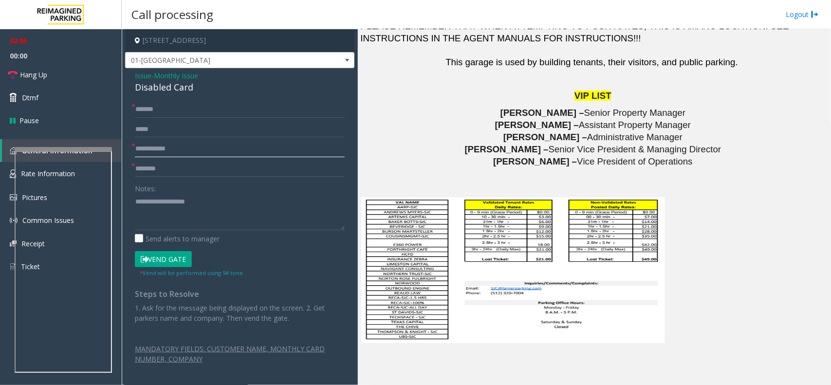
type input "**********"
click at [170, 169] on input "text" at bounding box center [240, 169] width 210 height 17
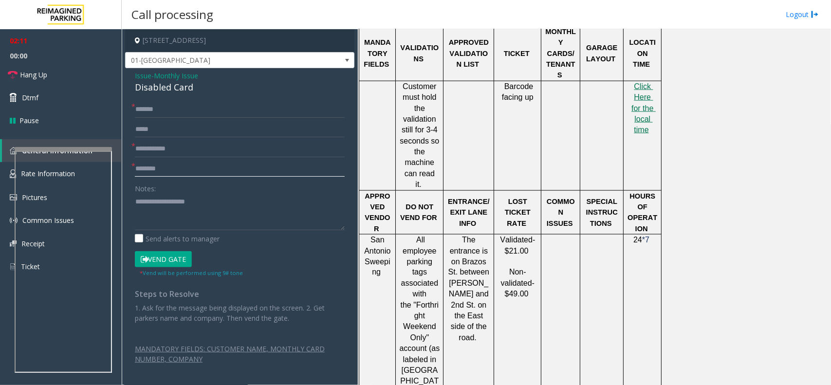
scroll to position [588, 0]
click at [193, 169] on input "text" at bounding box center [240, 169] width 210 height 17
click at [151, 170] on input "**********" at bounding box center [240, 169] width 210 height 17
type input "*********"
click at [149, 260] on button "Vend Gate" at bounding box center [163, 259] width 57 height 17
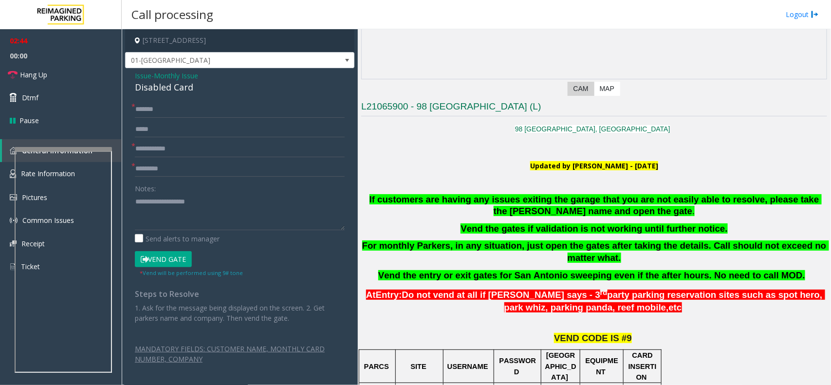
scroll to position [162, 0]
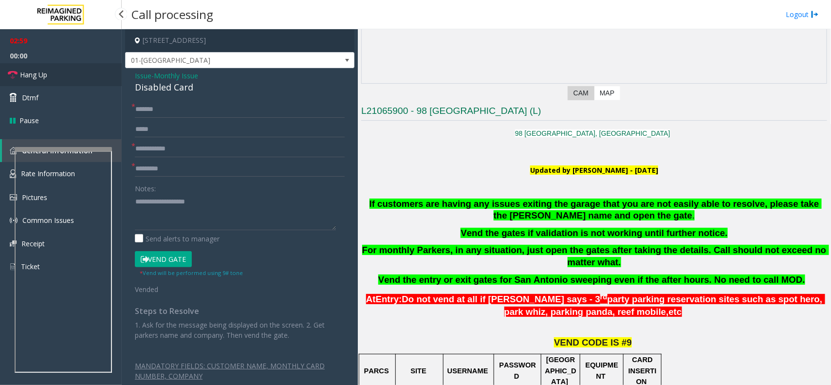
click at [87, 69] on link "Hang Up" at bounding box center [61, 74] width 122 height 23
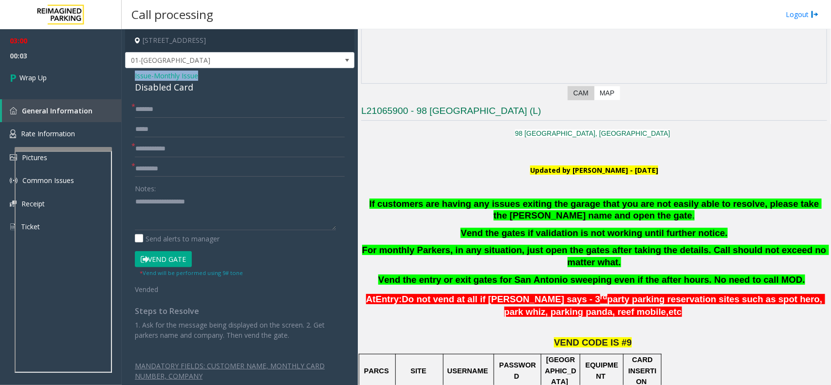
drag, startPoint x: 129, startPoint y: 71, endPoint x: 205, endPoint y: 80, distance: 76.5
click at [205, 80] on div "**********" at bounding box center [239, 234] width 229 height 332
copy div "Issue - Monthly Issue"
paste textarea "**********"
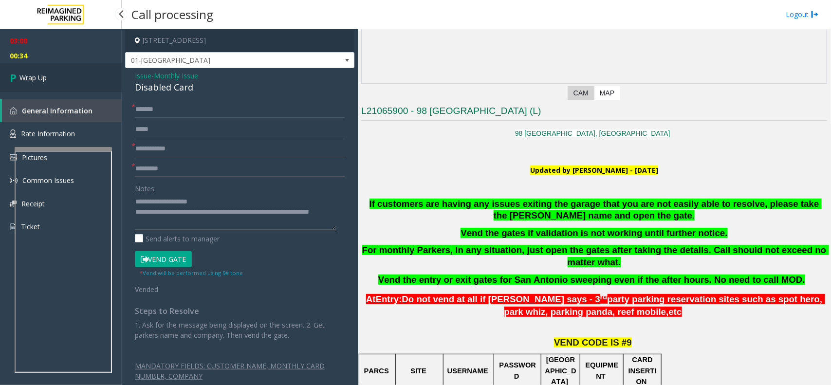
type textarea "**********"
click at [75, 77] on link "Wrap Up" at bounding box center [61, 77] width 122 height 29
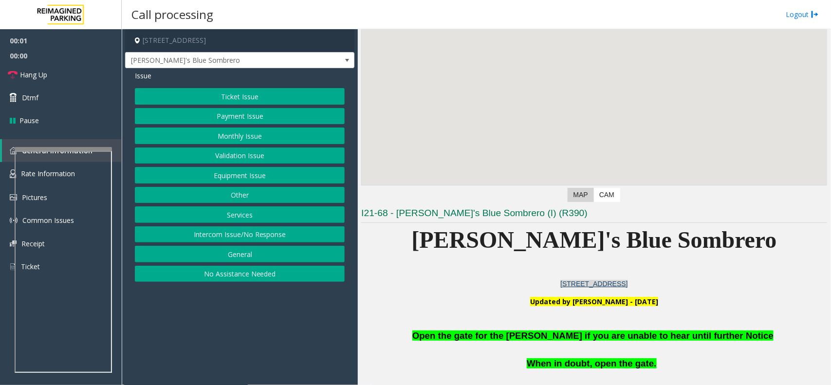
scroll to position [122, 0]
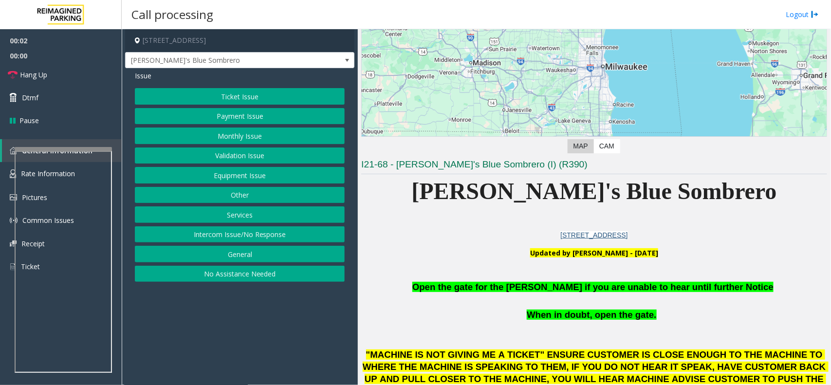
click at [220, 93] on button "Ticket Issue" at bounding box center [240, 96] width 210 height 17
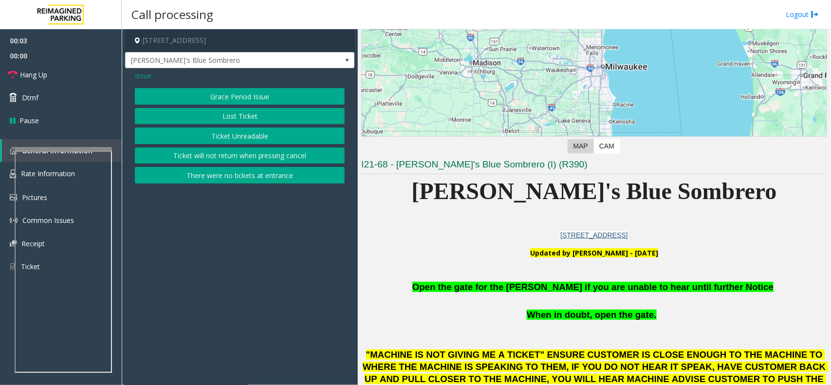
click at [230, 96] on button "Grace Period Issue" at bounding box center [240, 96] width 210 height 17
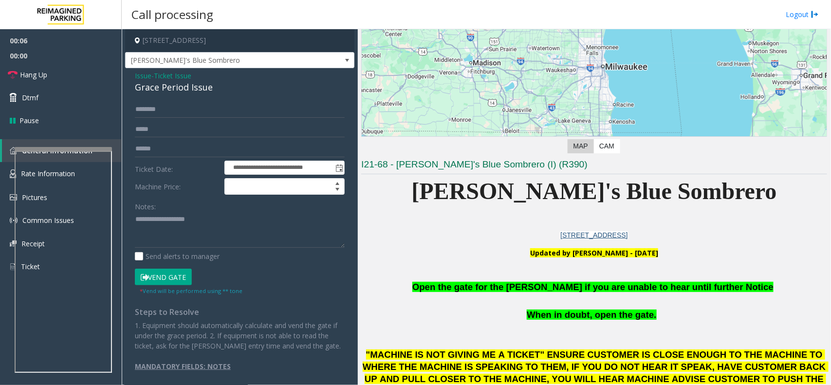
click at [164, 275] on button "Vend Gate" at bounding box center [163, 277] width 57 height 17
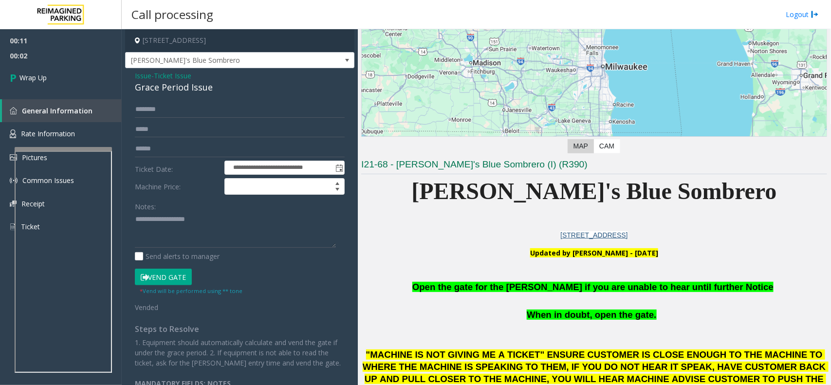
click at [147, 74] on span "Issue" at bounding box center [143, 76] width 17 height 10
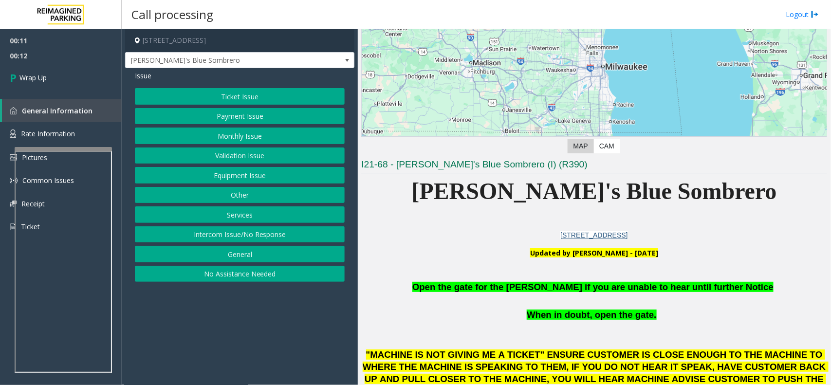
click at [237, 237] on button "Intercom Issue/No Response" at bounding box center [240, 234] width 210 height 17
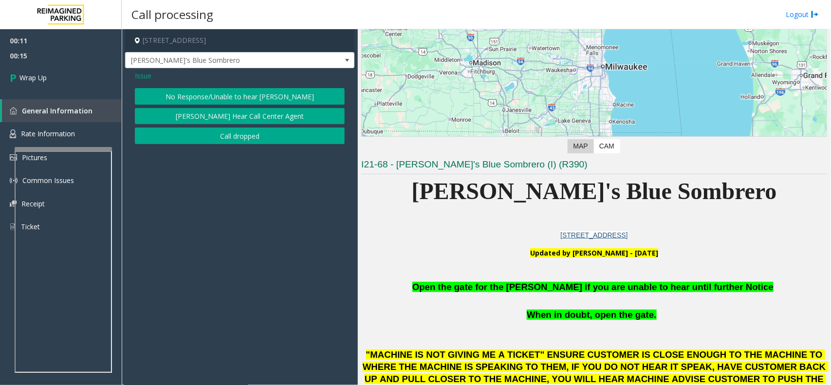
click at [234, 98] on button "No Response/Unable to hear parker" at bounding box center [240, 96] width 210 height 17
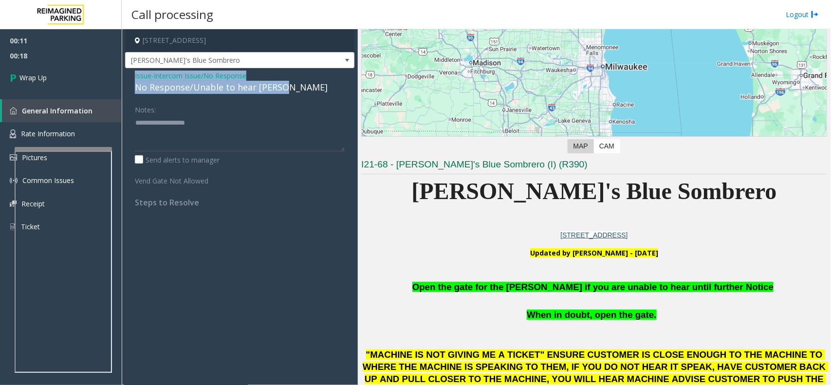
drag, startPoint x: 281, startPoint y: 84, endPoint x: 132, endPoint y: 81, distance: 149.4
click at [132, 81] on div "Issue - Intercom Issue/No Response No Response/Unable to hear parker Notes: Sen…" at bounding box center [239, 142] width 229 height 149
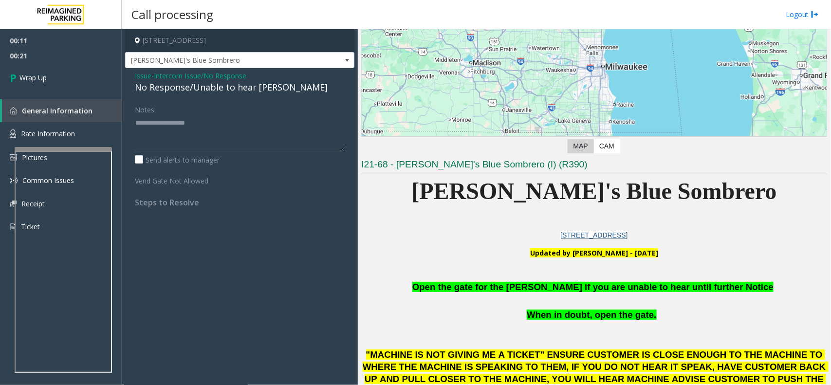
drag, startPoint x: 132, startPoint y: 81, endPoint x: 328, endPoint y: 103, distance: 196.9
click at [335, 103] on div "Notes:" at bounding box center [240, 126] width 210 height 50
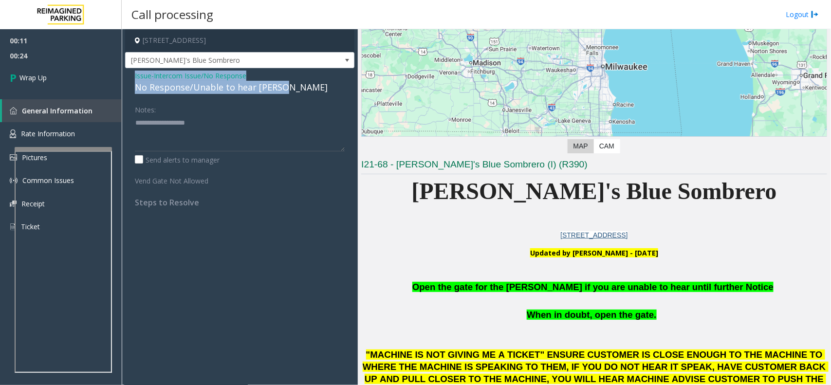
drag, startPoint x: 132, startPoint y: 76, endPoint x: 281, endPoint y: 90, distance: 149.5
click at [281, 90] on div "Issue - Intercom Issue/No Response No Response/Unable to hear parker Notes: Sen…" at bounding box center [239, 142] width 229 height 149
copy div "Issue - Intercom Issue/No Response No Response/Unable to hear parker"
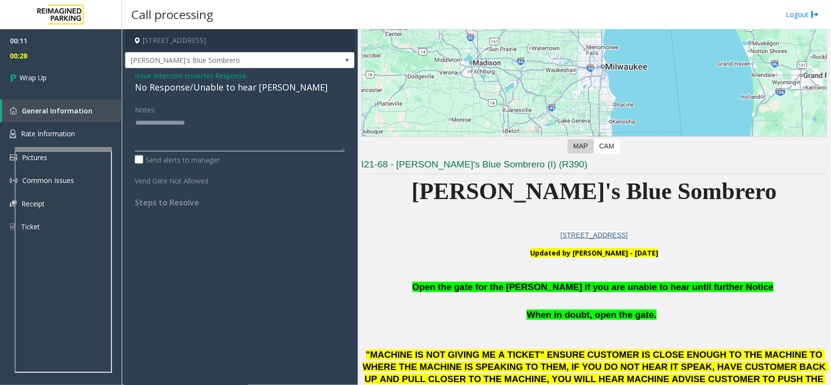
paste textarea "**********"
type textarea "**********"
click at [100, 80] on link "Wrap Up" at bounding box center [61, 77] width 122 height 29
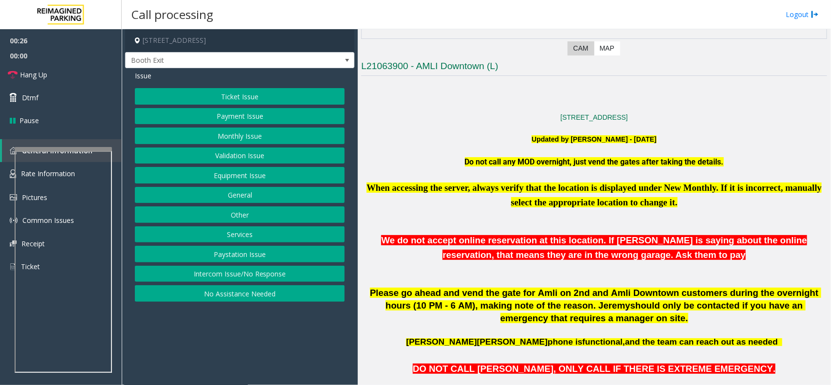
scroll to position [182, 0]
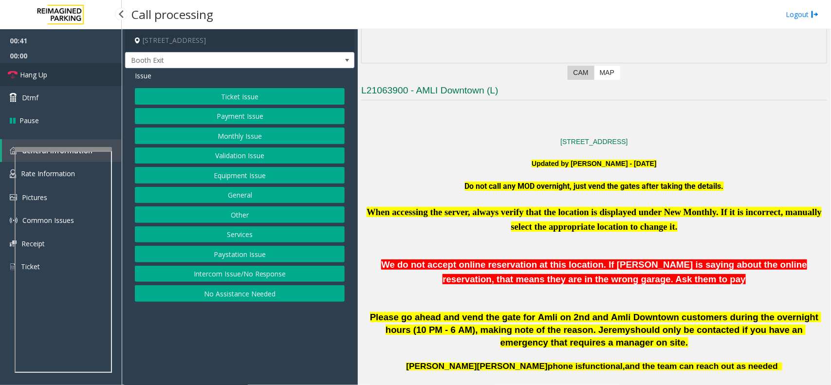
click at [77, 77] on link "Hang Up" at bounding box center [61, 74] width 122 height 23
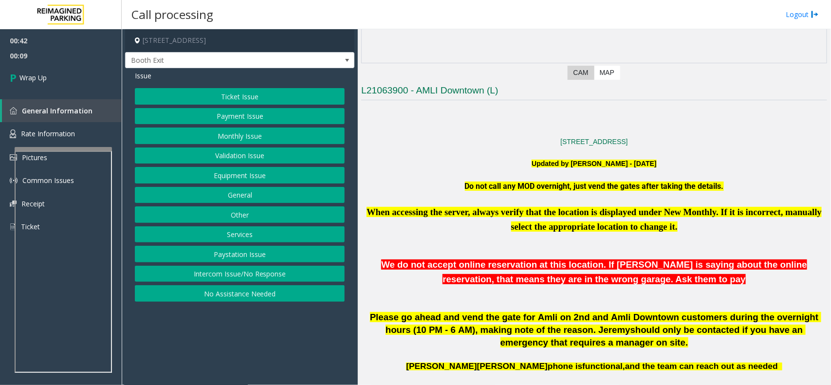
click at [239, 292] on button "No Assistance Needed" at bounding box center [240, 293] width 210 height 17
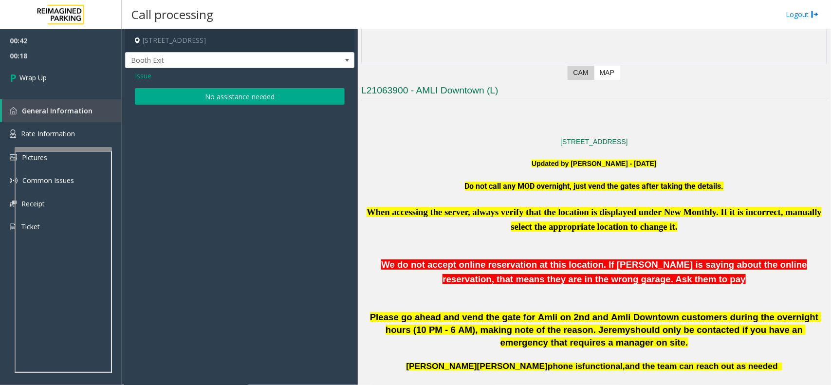
click at [244, 100] on button "No assistance needed" at bounding box center [240, 96] width 210 height 17
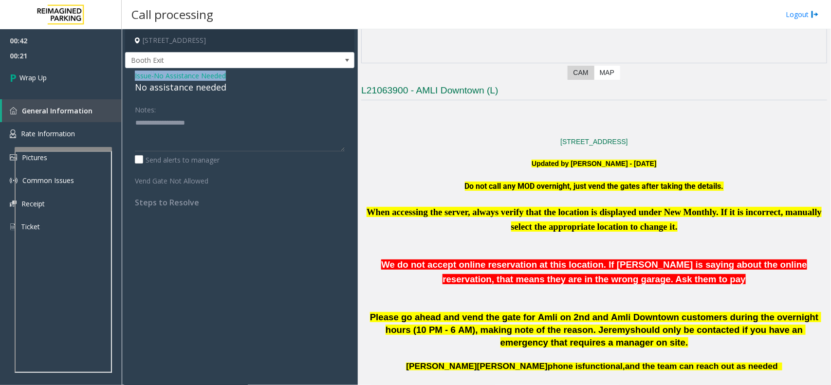
drag, startPoint x: 128, startPoint y: 86, endPoint x: 128, endPoint y: 77, distance: 8.8
click at [129, 79] on div "Issue - No Assistance Needed No assistance needed Notes: Send alerts to manager…" at bounding box center [239, 142] width 229 height 149
drag, startPoint x: 128, startPoint y: 76, endPoint x: 235, endPoint y: 87, distance: 107.1
click at [235, 87] on div "Issue - No Assistance Needed No assistance needed Notes: Send alerts to manager…" at bounding box center [239, 142] width 229 height 149
copy div "Issue - No Assistance Needed No assistance needed"
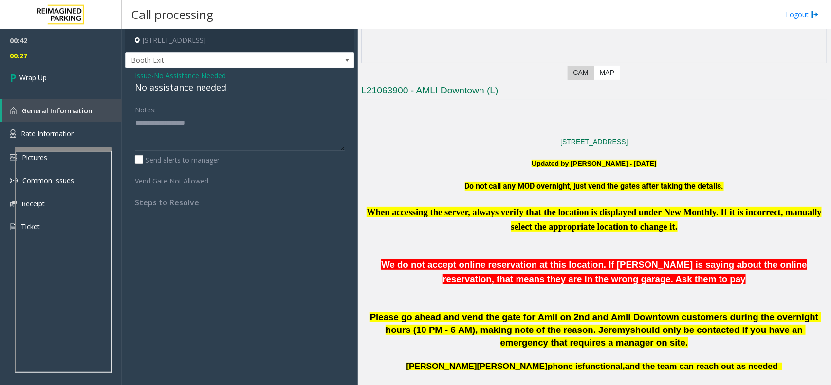
paste textarea "**********"
type textarea "**********"
click at [41, 78] on span "Wrap Up" at bounding box center [32, 78] width 27 height 10
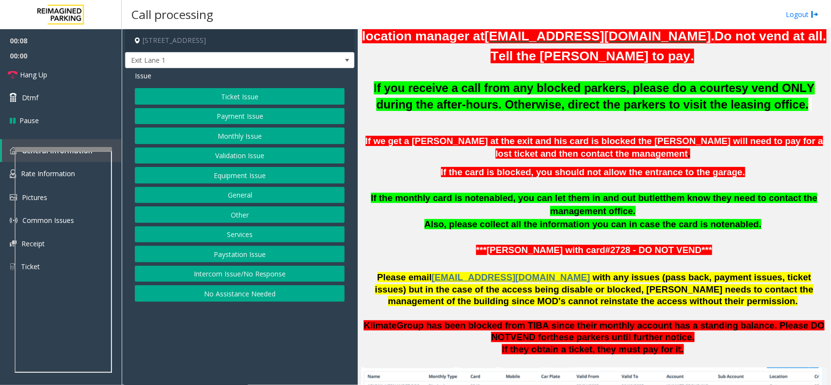
scroll to position [365, 0]
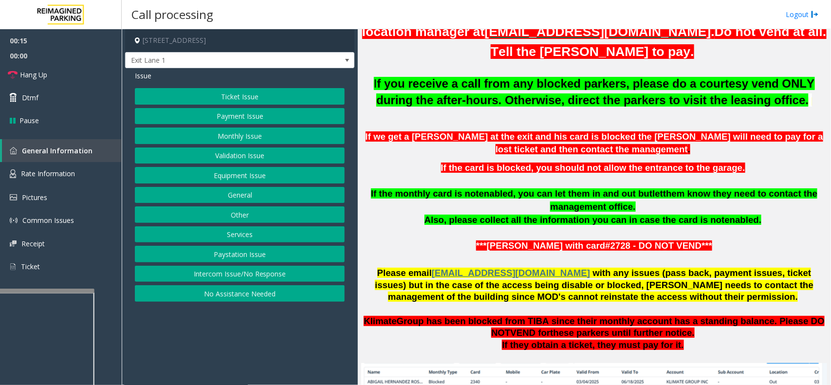
click at [73, 292] on div at bounding box center [45, 291] width 97 height 4
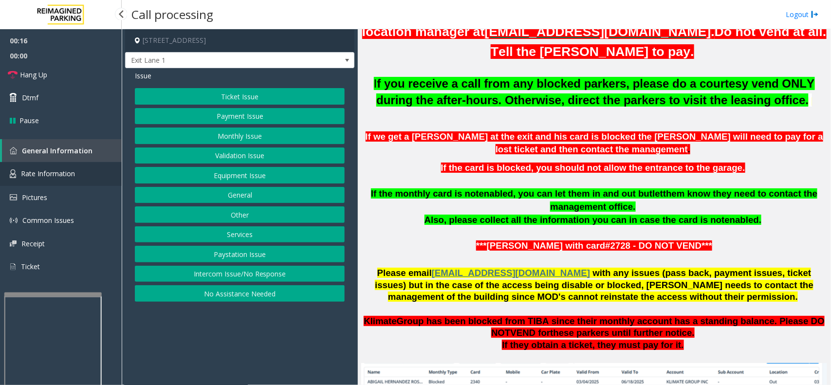
click at [64, 177] on span "Rate Information" at bounding box center [48, 173] width 54 height 9
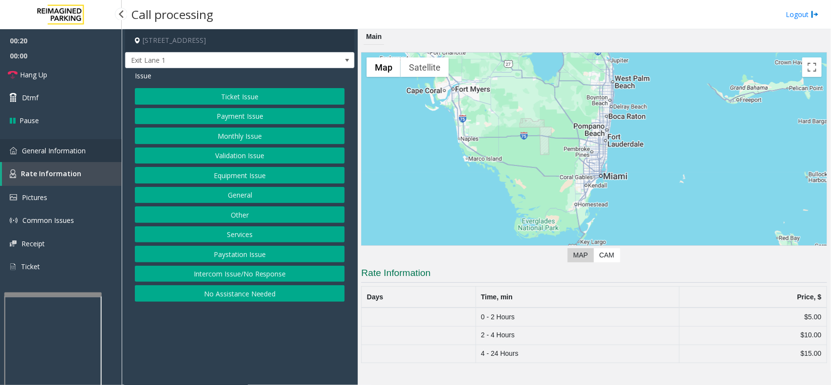
click at [90, 151] on link "General Information" at bounding box center [61, 150] width 122 height 23
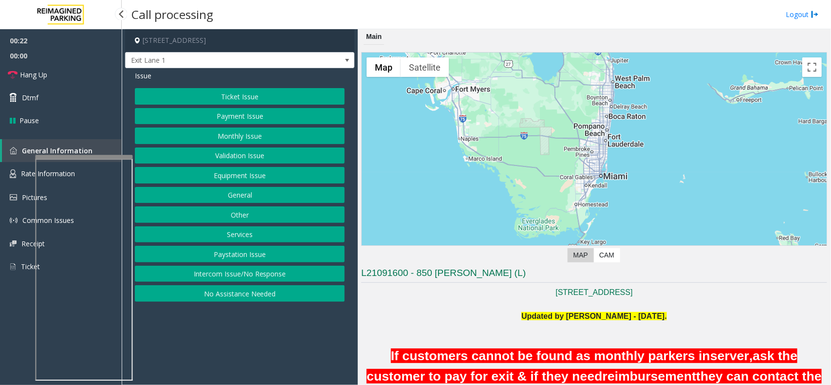
click at [93, 123] on app-root "00:22 00:00 Hang Up Dtmf Pause General Information Rate Information Pictures Co…" at bounding box center [415, 192] width 831 height 385
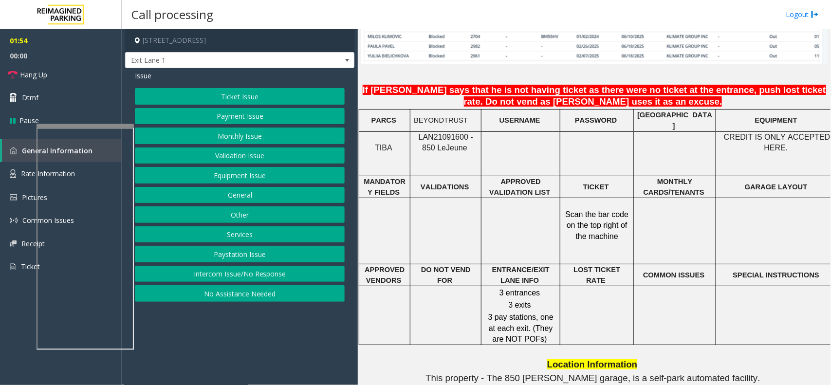
scroll to position [645, 0]
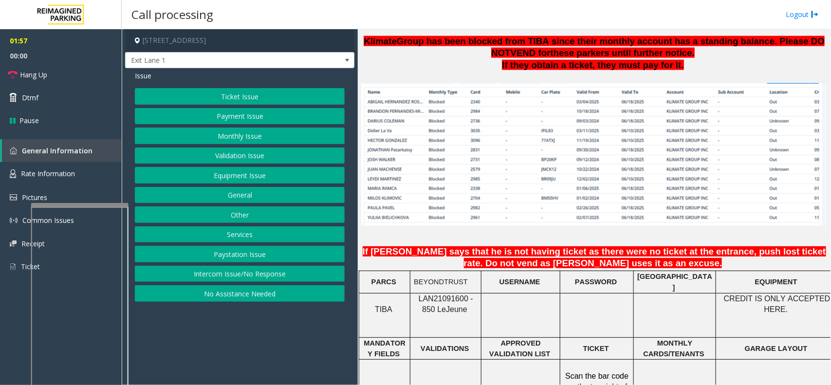
click at [71, 203] on div at bounding box center [79, 205] width 97 height 4
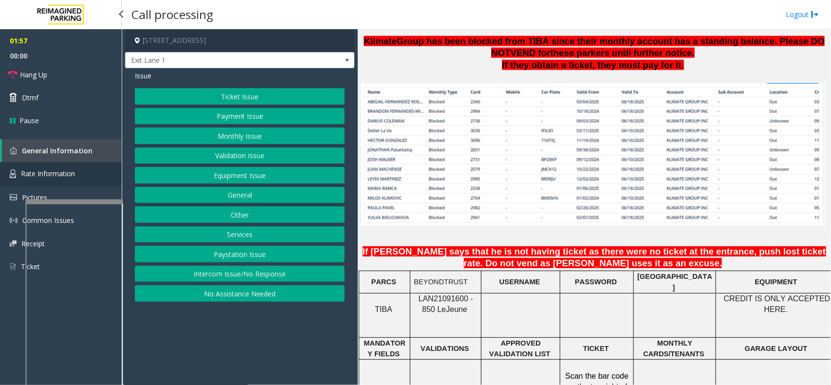
click at [48, 165] on link "Rate Information" at bounding box center [61, 174] width 122 height 24
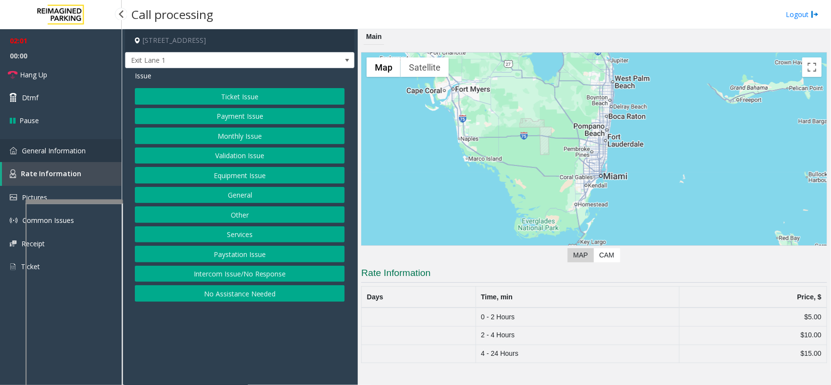
click at [23, 152] on span "General Information" at bounding box center [54, 150] width 64 height 9
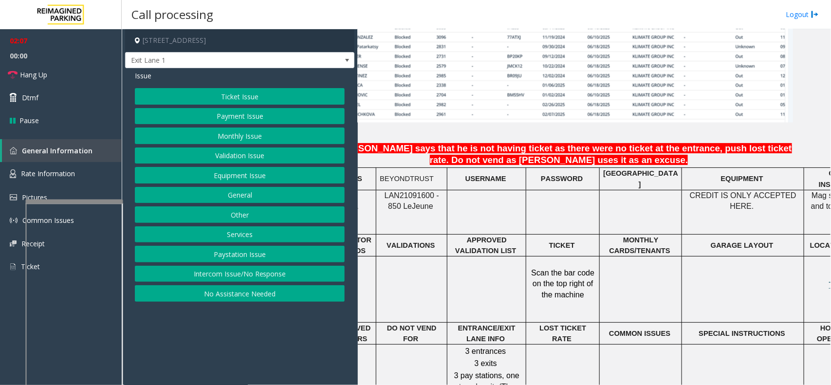
scroll to position [748, 0]
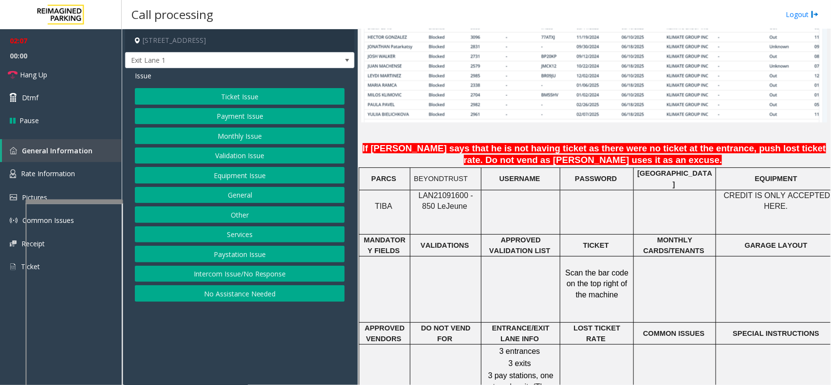
click at [438, 191] on span "LAN21091600 - 850 Le" at bounding box center [446, 200] width 55 height 19
copy span "LAN21091600"
click at [220, 99] on button "Ticket Issue" at bounding box center [240, 96] width 210 height 17
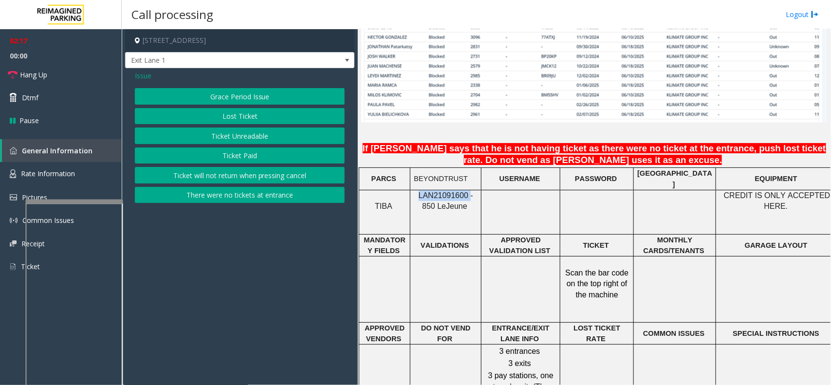
click at [223, 120] on button "Lost Ticket" at bounding box center [240, 116] width 210 height 17
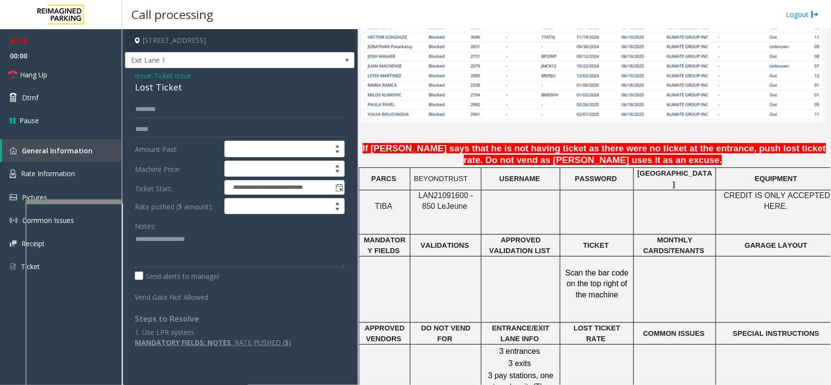
click at [148, 91] on div "Lost Ticket" at bounding box center [240, 87] width 210 height 13
click at [135, 241] on textarea at bounding box center [240, 249] width 210 height 36
click at [26, 66] on link "Hang Up" at bounding box center [61, 74] width 122 height 23
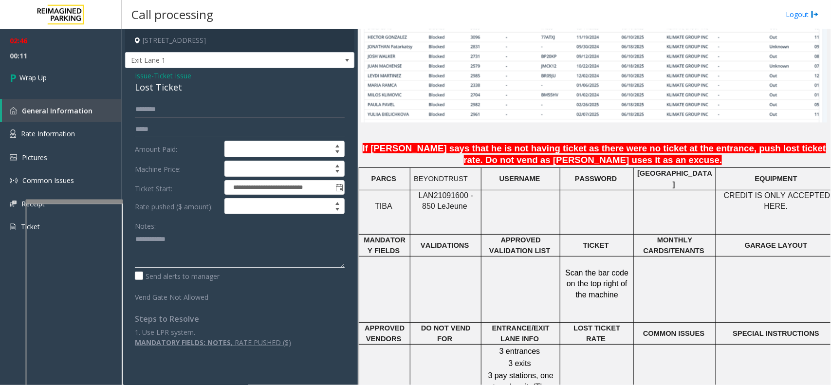
click at [183, 237] on textarea at bounding box center [240, 249] width 210 height 36
click at [133, 239] on div "**********" at bounding box center [240, 224] width 224 height 246
click at [135, 239] on textarea at bounding box center [240, 249] width 210 height 36
type textarea "**********"
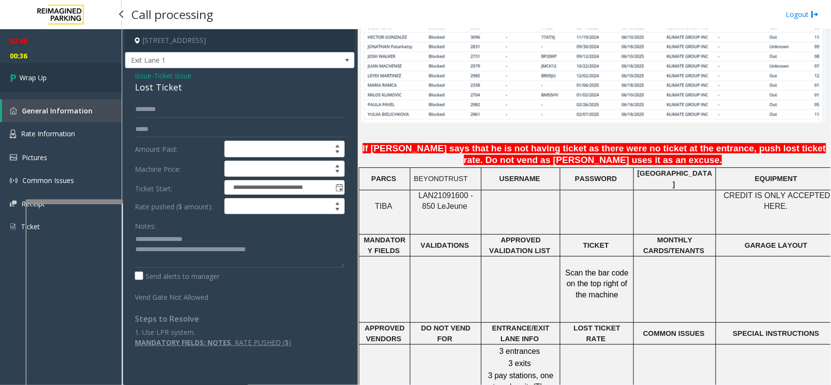
click at [60, 69] on link "Wrap Up" at bounding box center [61, 77] width 122 height 29
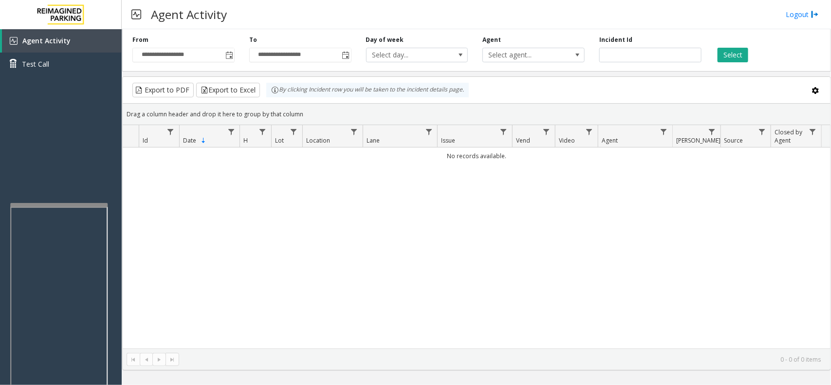
click at [74, 203] on div at bounding box center [58, 205] width 97 height 4
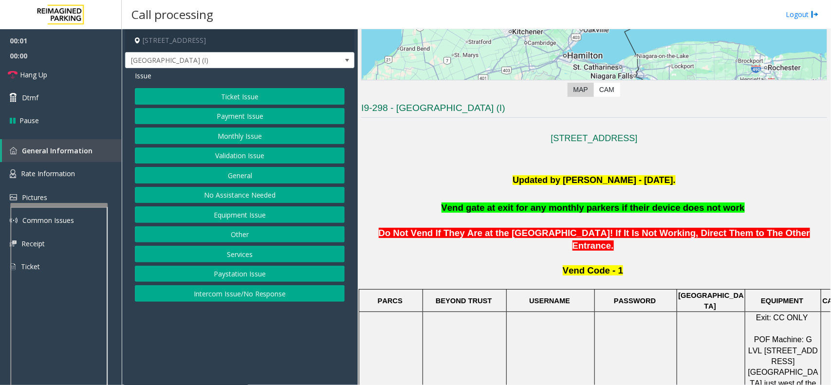
scroll to position [182, 0]
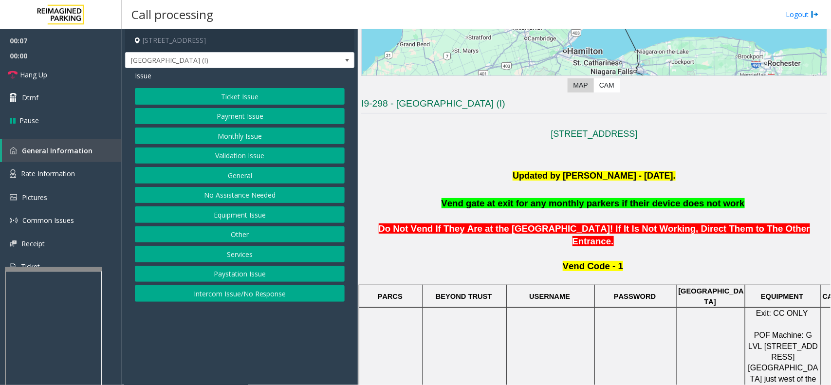
click at [42, 271] on div at bounding box center [53, 269] width 97 height 4
click at [33, 172] on span "Rate Information" at bounding box center [48, 173] width 54 height 9
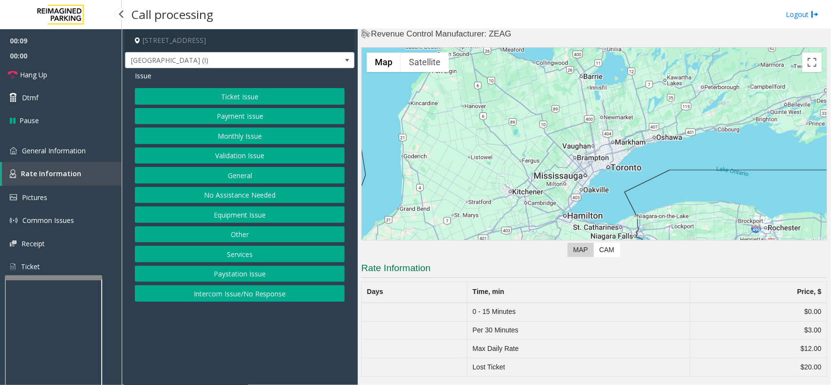
scroll to position [18, 0]
click at [19, 146] on link "General Information" at bounding box center [61, 150] width 122 height 23
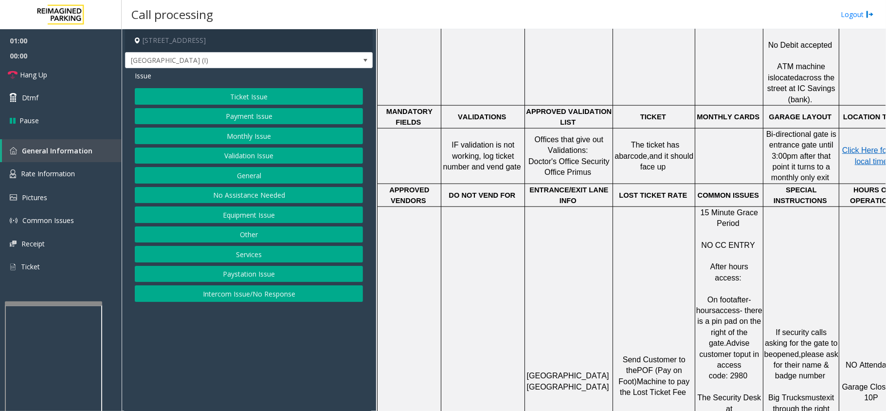
scroll to position [553, 0]
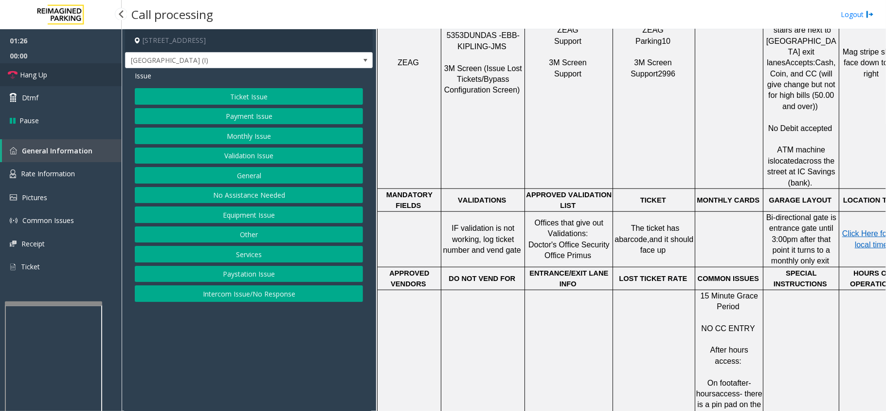
click at [78, 74] on link "Hang Up" at bounding box center [61, 74] width 122 height 23
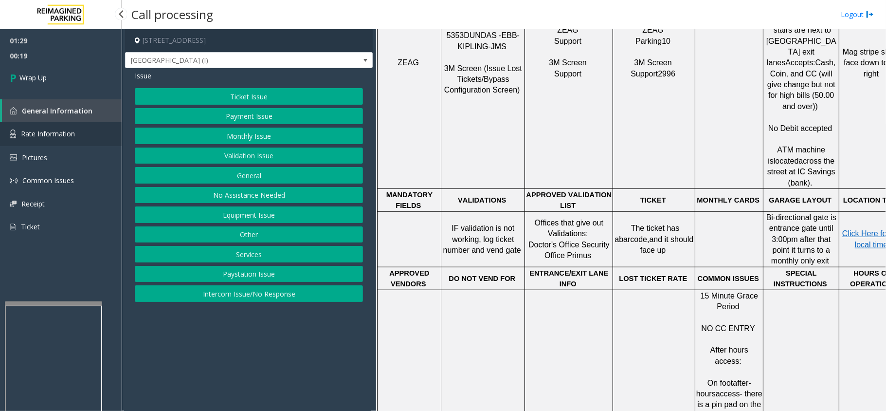
click at [0, 133] on link "Rate Information" at bounding box center [61, 134] width 122 height 24
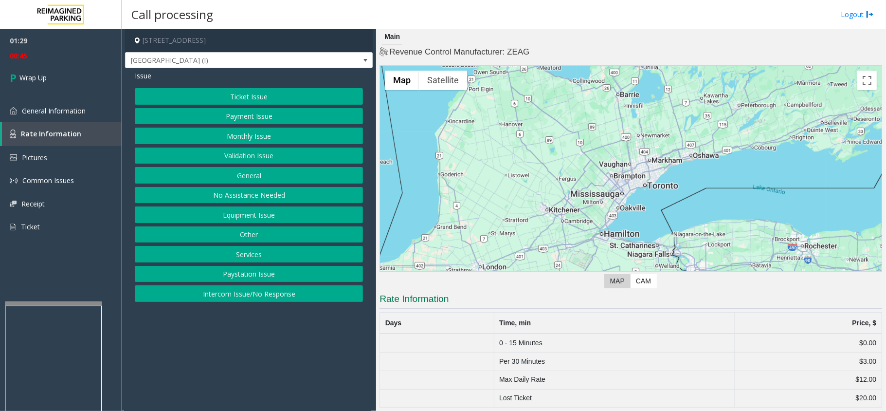
click at [243, 176] on button "General" at bounding box center [249, 175] width 228 height 17
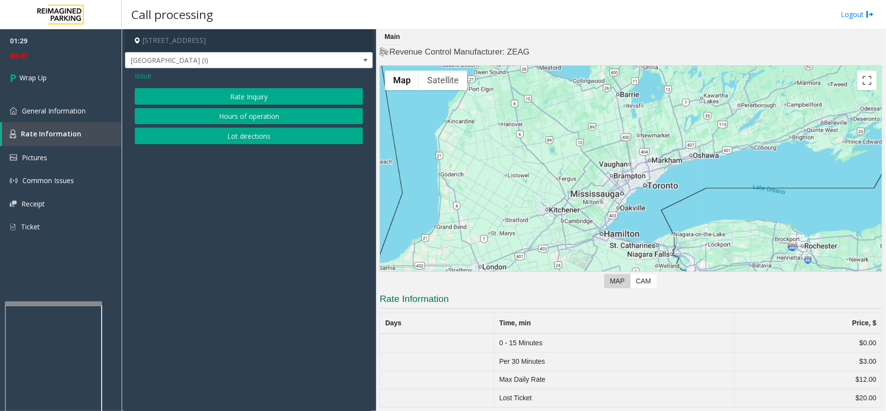
click at [257, 94] on button "Rate Inquiry" at bounding box center [249, 96] width 228 height 17
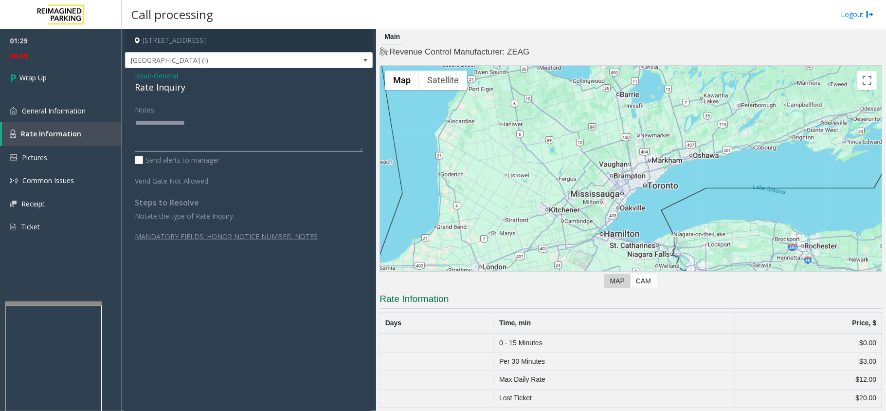
click at [187, 128] on textarea at bounding box center [249, 133] width 228 height 36
click at [183, 123] on textarea at bounding box center [249, 133] width 228 height 36
type textarea "**********"
click at [51, 71] on link "Wrap Up" at bounding box center [61, 77] width 122 height 29
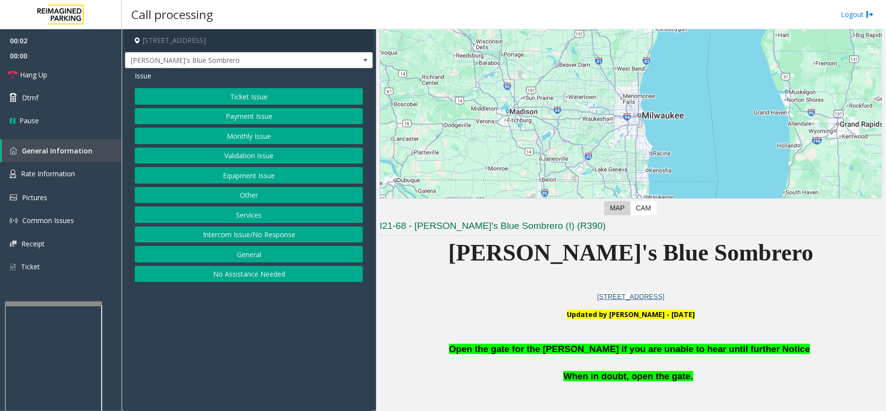
scroll to position [324, 0]
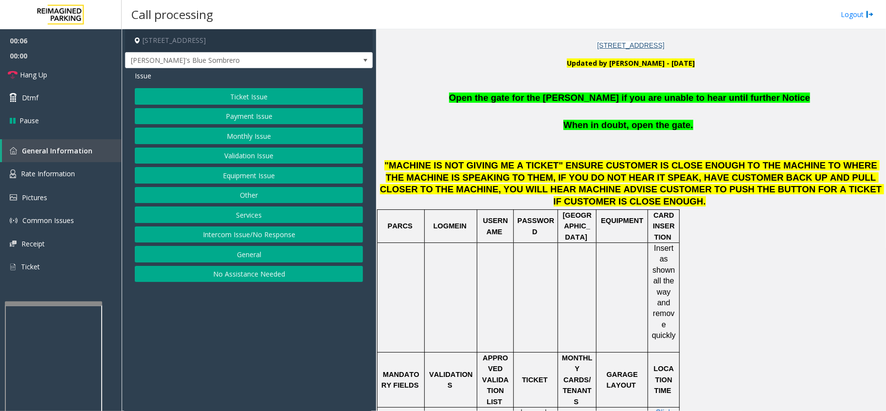
click at [241, 93] on button "Ticket Issue" at bounding box center [249, 96] width 228 height 17
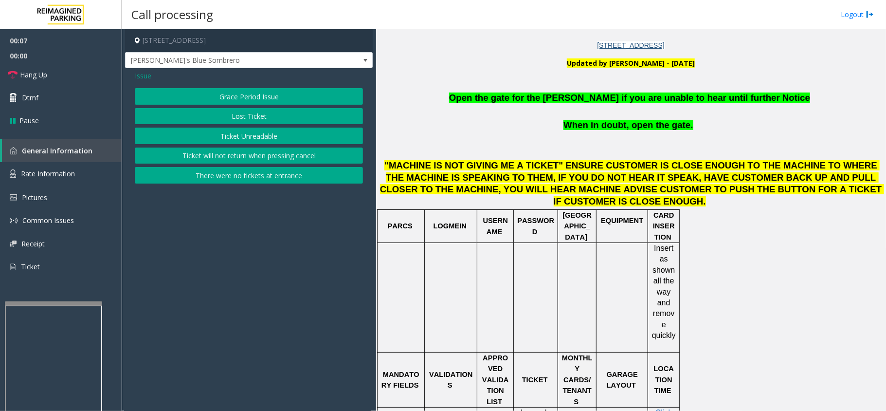
click at [241, 97] on button "Grace Period Issue" at bounding box center [249, 96] width 228 height 17
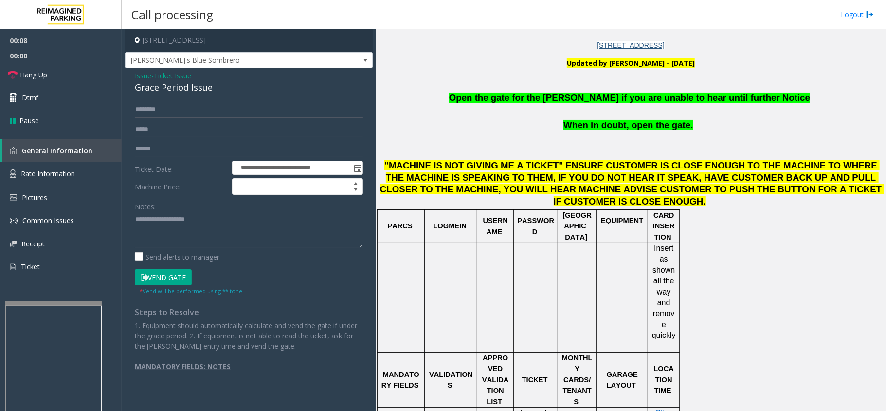
click at [159, 283] on button "Vend Gate" at bounding box center [163, 277] width 57 height 17
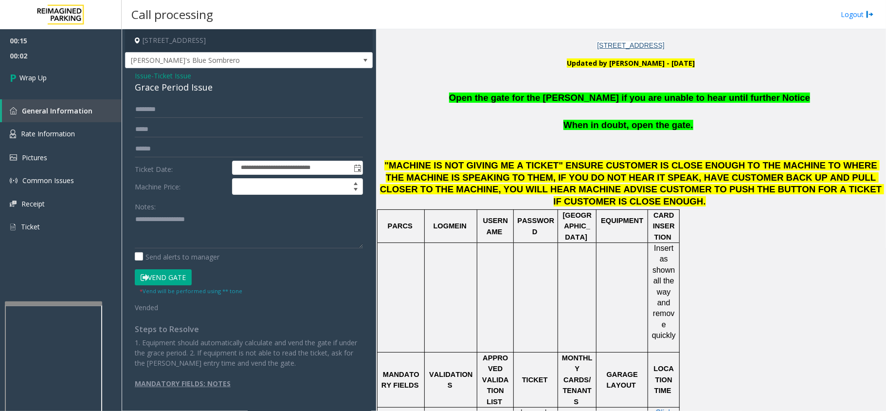
click at [176, 76] on span "Ticket Issue" at bounding box center [172, 76] width 37 height 10
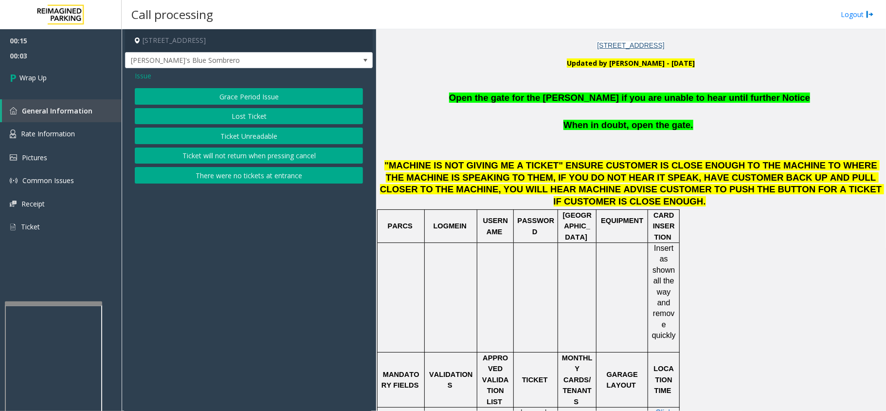
click at [136, 73] on span "Issue" at bounding box center [143, 76] width 17 height 10
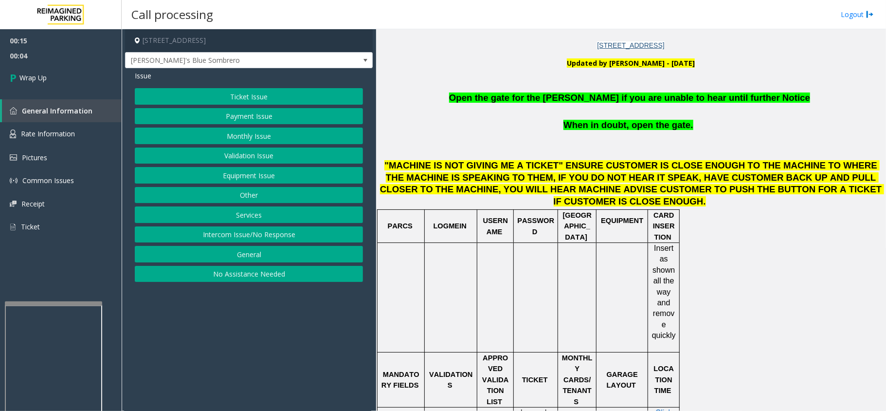
click at [263, 238] on button "Intercom Issue/No Response" at bounding box center [249, 234] width 228 height 17
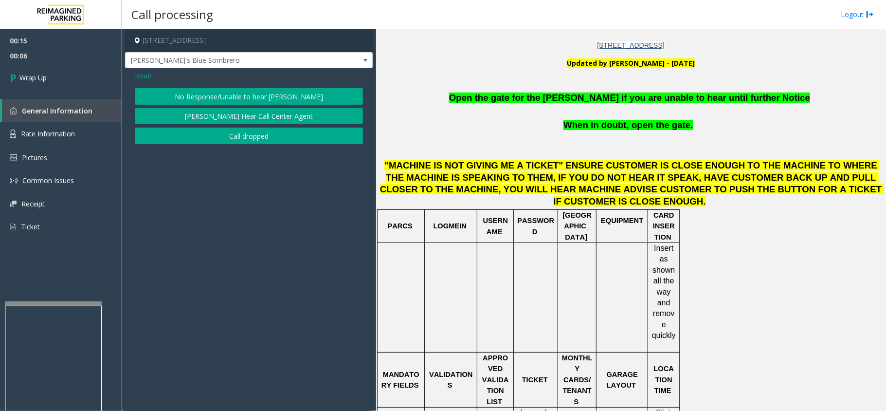
click at [210, 91] on button "No Response/Unable to hear parker" at bounding box center [249, 96] width 228 height 17
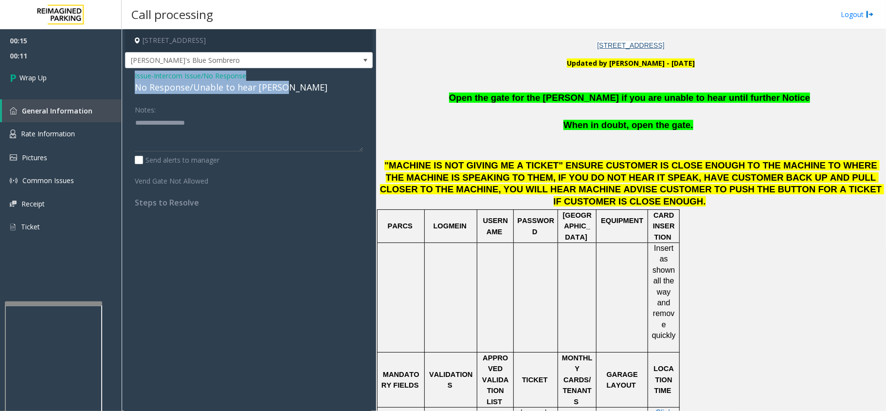
drag, startPoint x: 130, startPoint y: 71, endPoint x: 296, endPoint y: 94, distance: 167.6
click at [296, 94] on div "Issue - Intercom Issue/No Response No Response/Unable to hear parker Notes: Sen…" at bounding box center [249, 142] width 248 height 149
copy div "Issue - Intercom Issue/No Response No Response/Unable to hear parker"
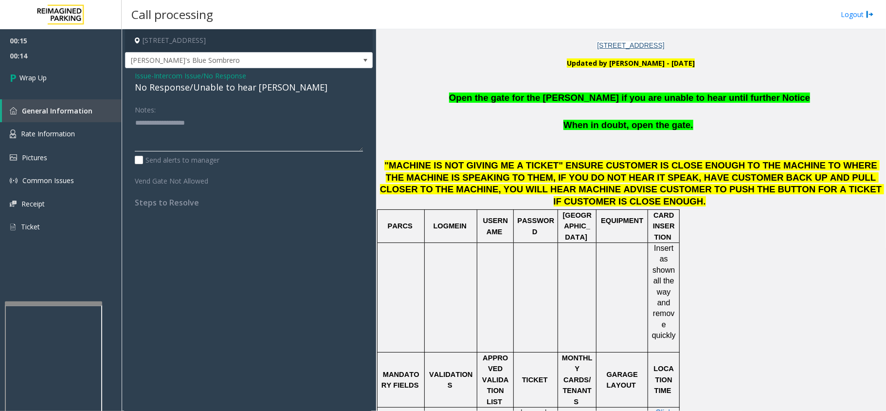
paste textarea "**********"
type textarea "**********"
click at [71, 88] on link "Wrap Up" at bounding box center [61, 77] width 122 height 29
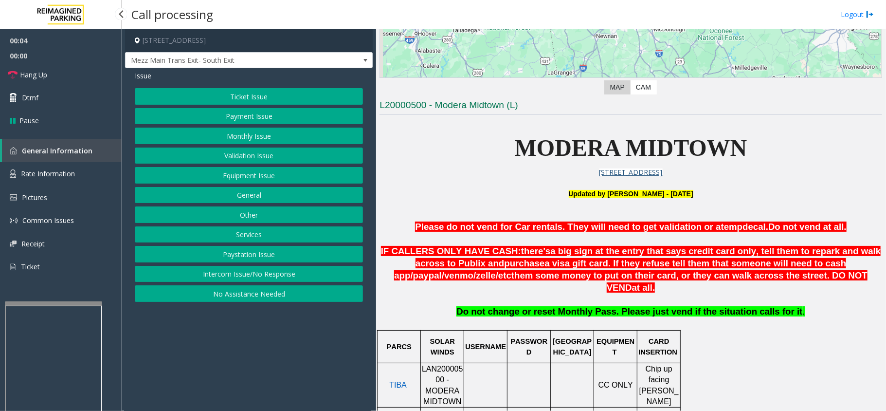
scroll to position [195, 0]
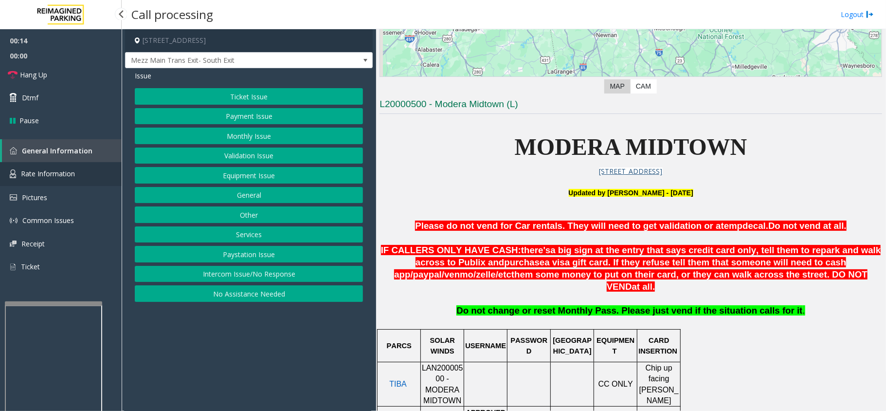
click at [67, 172] on span "Rate Information" at bounding box center [48, 173] width 54 height 9
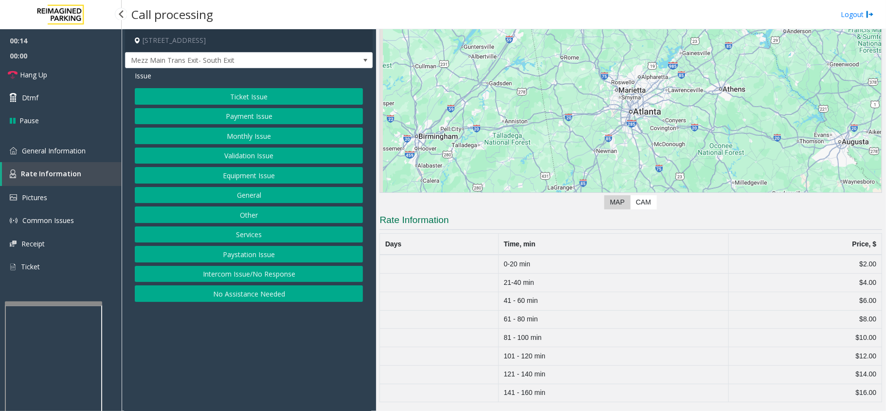
scroll to position [80, 0]
click at [73, 156] on link "General Information" at bounding box center [61, 150] width 122 height 23
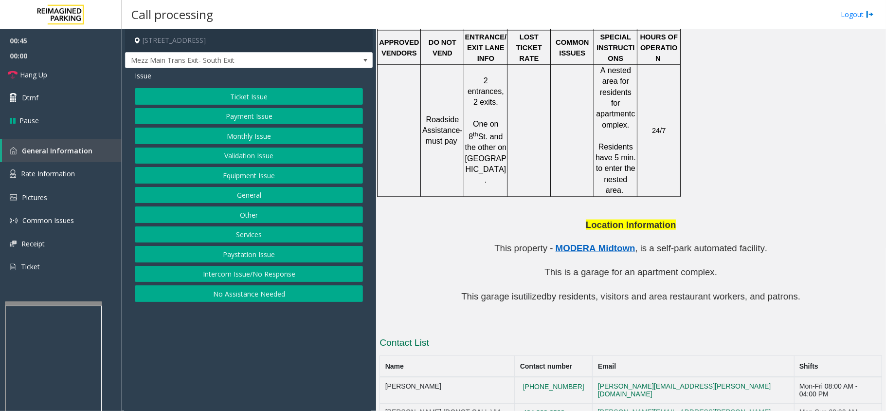
scroll to position [857, 0]
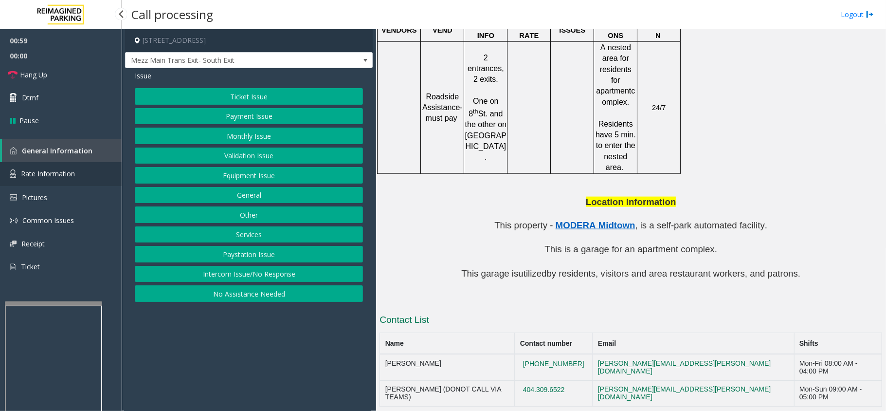
click at [27, 183] on link "Rate Information" at bounding box center [61, 174] width 122 height 24
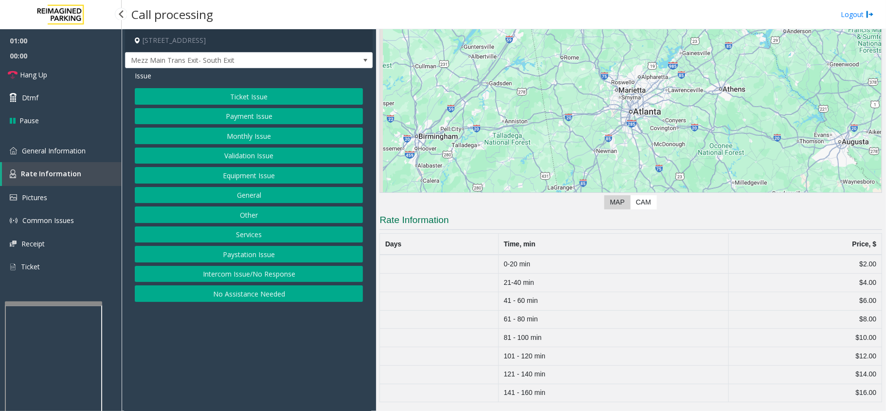
scroll to position [80, 0]
click at [80, 152] on span "General Information" at bounding box center [54, 150] width 64 height 9
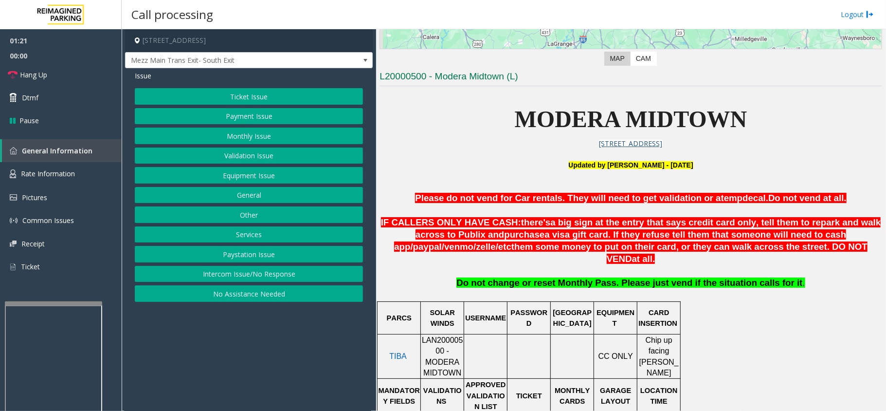
scroll to position [183, 0]
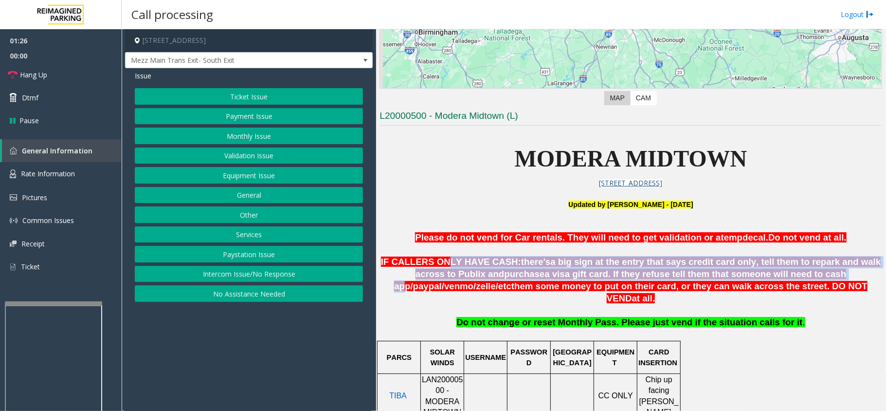
drag, startPoint x: 434, startPoint y: 261, endPoint x: 713, endPoint y: 276, distance: 279.3
click at [713, 276] on span "IF CALLERS ONLY HAVE CASH: there's a big sign at the entry that says credit car…" at bounding box center [631, 279] width 500 height 46
click at [625, 281] on span "them some money to put on their card, or they can walk across the street. DO NO…" at bounding box center [689, 292] width 356 height 22
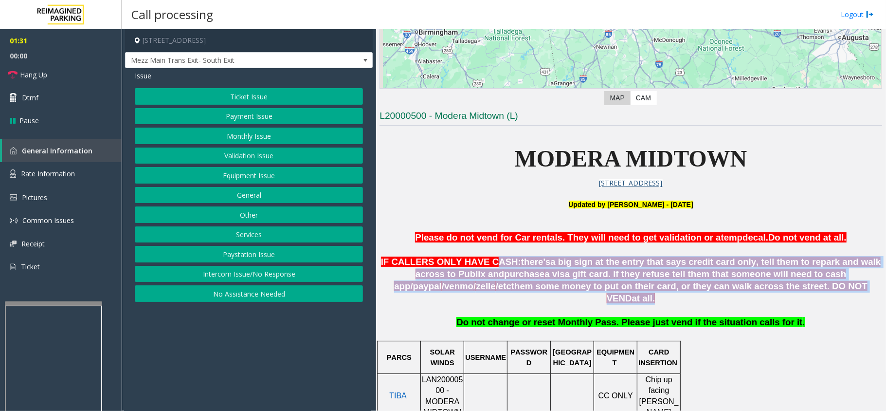
drag, startPoint x: 782, startPoint y: 292, endPoint x: 475, endPoint y: 265, distance: 307.3
click at [475, 265] on p "IF CALLERS ONLY HAVE CASH: there's a big sign at the entry that says credit car…" at bounding box center [631, 280] width 503 height 48
click at [473, 278] on span "a visa gift card. If they refuse tell them that someone will need to cash app/" at bounding box center [620, 280] width 452 height 22
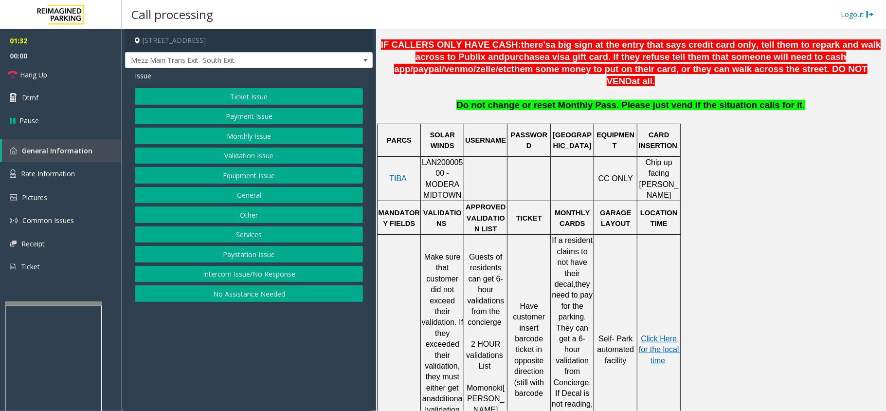
scroll to position [442, 0]
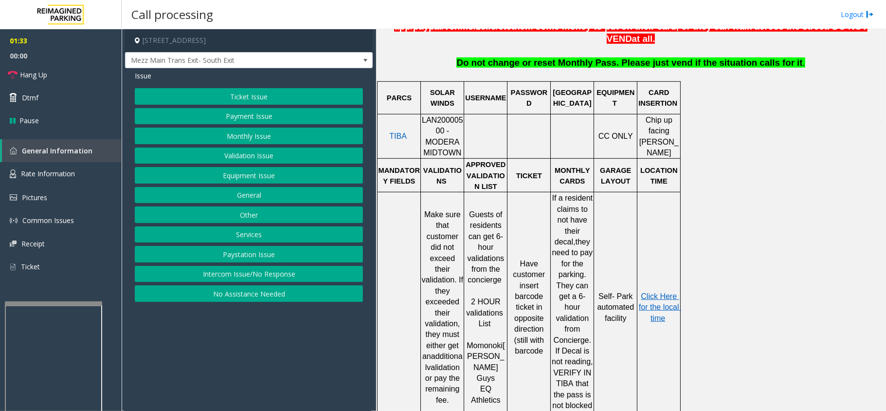
click at [432, 116] on span "LAN20000500 - MODERA MIDTOWN" at bounding box center [442, 136] width 41 height 41
copy span "LAN20000500"
click at [516, 261] on span "Have customer insert barcode ticket in opposite direction (still with barcode" at bounding box center [530, 306] width 34 height 95
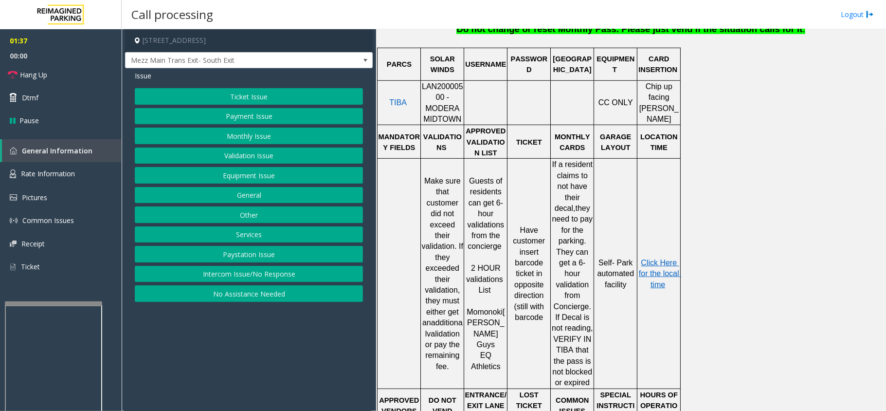
scroll to position [312, 0]
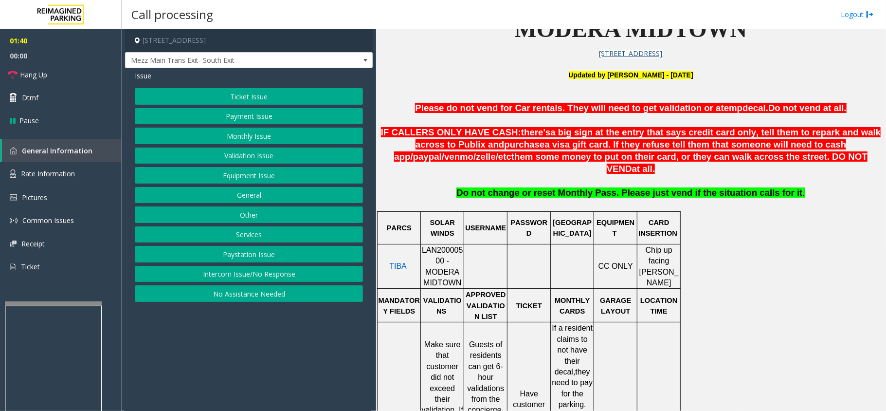
drag, startPoint x: 790, startPoint y: 156, endPoint x: 496, endPoint y: 162, distance: 294.0
click at [496, 162] on p "IF CALLERS ONLY HAVE CASH: there's a big sign at the entry that says credit car…" at bounding box center [631, 151] width 503 height 48
click at [511, 158] on span "them some money to put on their card, or they can walk across the street. DO NO…" at bounding box center [689, 162] width 356 height 22
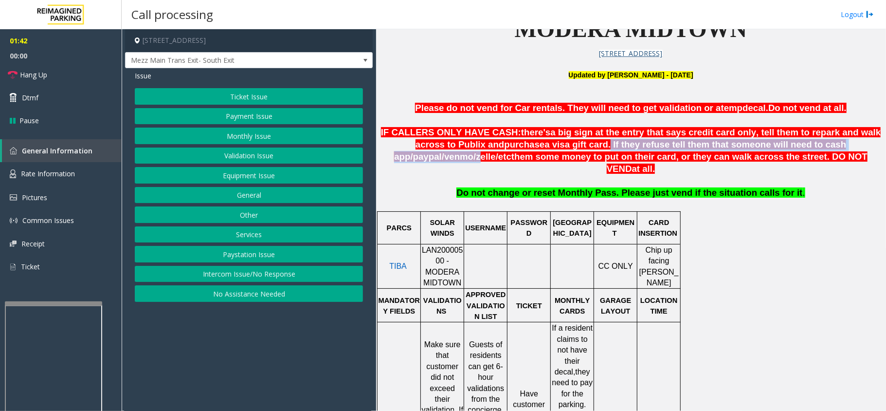
drag, startPoint x: 499, startPoint y: 138, endPoint x: 791, endPoint y: 147, distance: 291.6
click at [791, 147] on span "IF CALLERS ONLY HAVE CASH: there's a big sign at the entry that says credit car…" at bounding box center [631, 150] width 500 height 46
click at [474, 151] on span "venmo" at bounding box center [458, 156] width 29 height 11
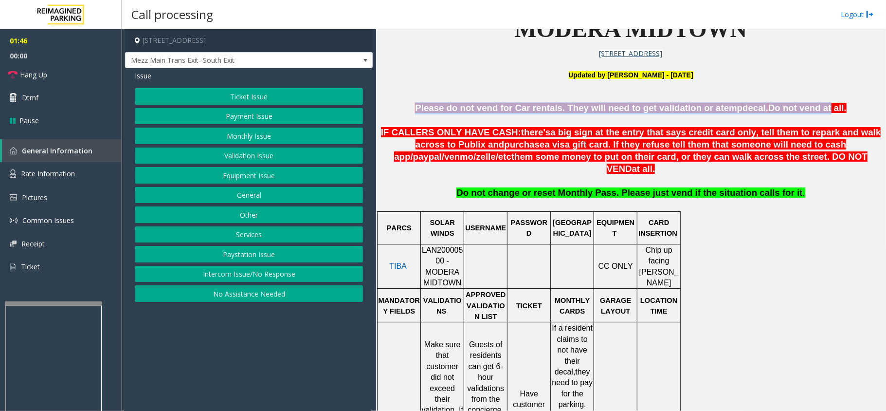
drag, startPoint x: 479, startPoint y: 100, endPoint x: 801, endPoint y: 102, distance: 322.2
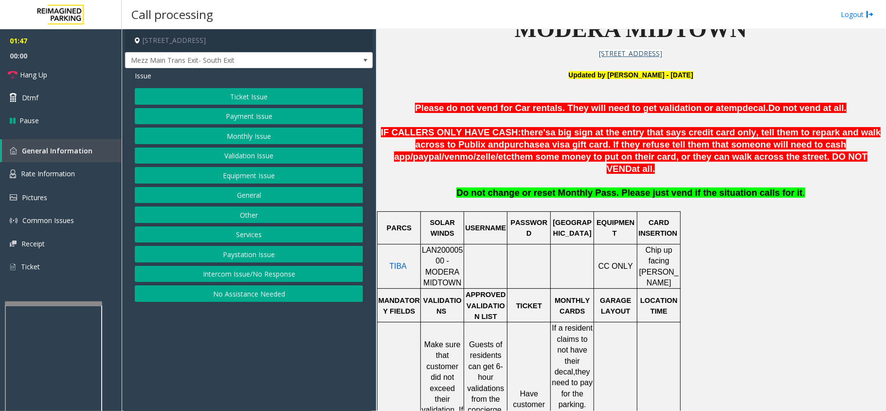
click at [592, 254] on div at bounding box center [593, 266] width 3 height 45
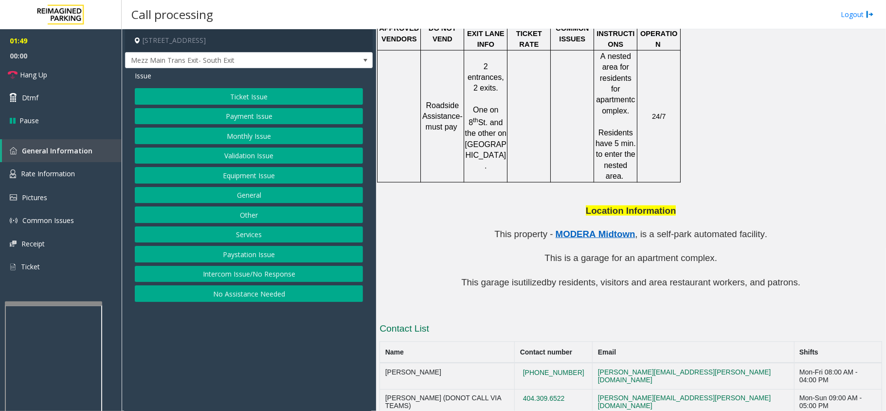
scroll to position [857, 0]
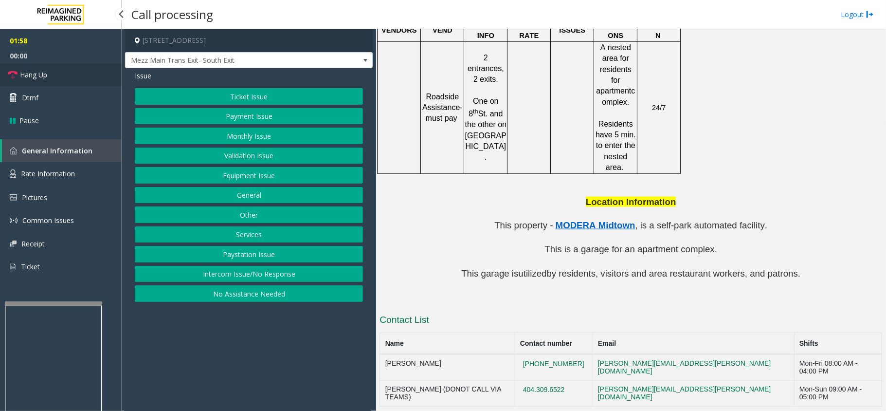
click at [74, 74] on link "Hang Up" at bounding box center [61, 74] width 122 height 23
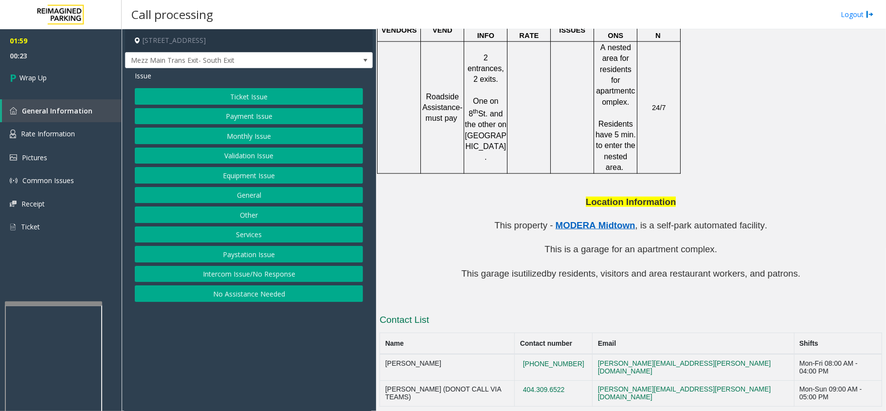
click at [244, 114] on button "Payment Issue" at bounding box center [249, 116] width 228 height 17
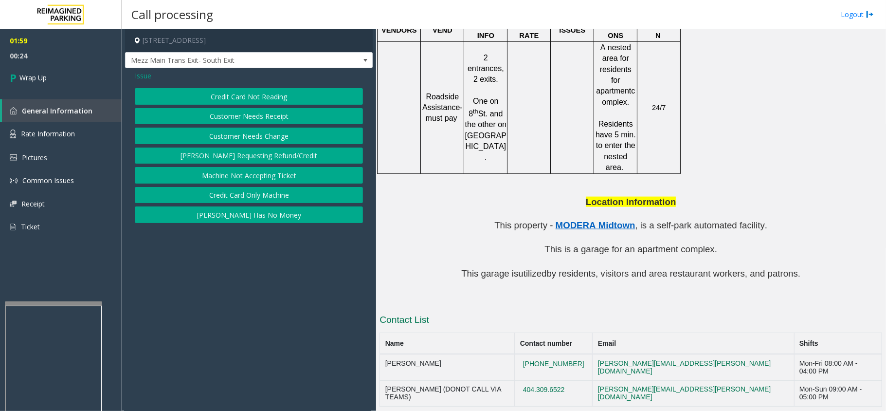
click at [146, 73] on span "Issue" at bounding box center [143, 76] width 17 height 10
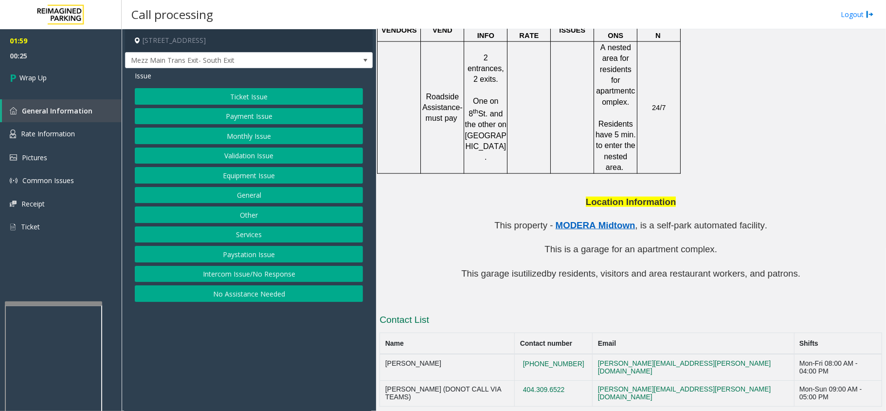
click at [225, 99] on button "Ticket Issue" at bounding box center [249, 96] width 228 height 17
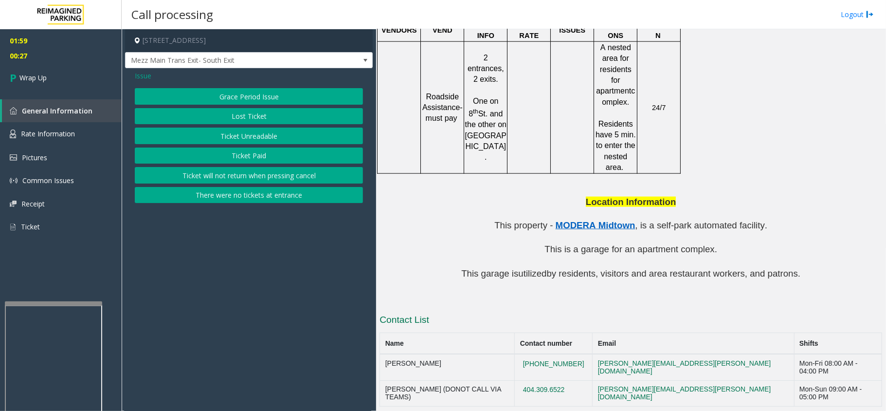
click at [200, 113] on button "Lost Ticket" at bounding box center [249, 116] width 228 height 17
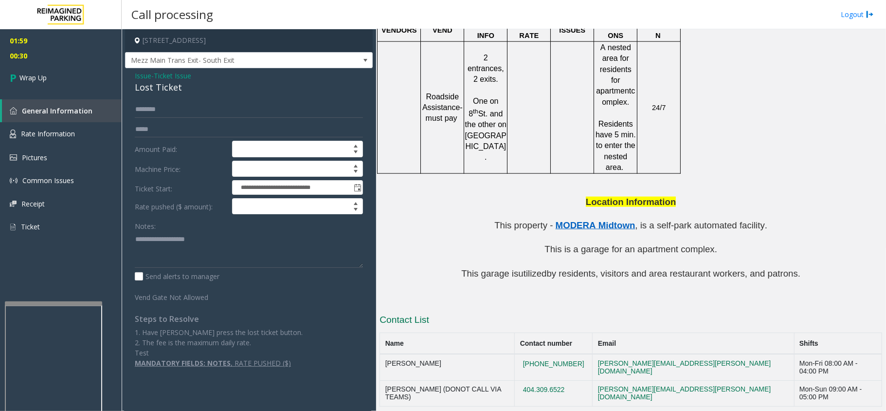
click at [186, 231] on div "Notes:" at bounding box center [249, 243] width 228 height 50
click at [165, 237] on textarea at bounding box center [249, 249] width 228 height 36
click at [208, 250] on textarea at bounding box center [249, 249] width 228 height 36
click at [274, 248] on textarea at bounding box center [249, 249] width 228 height 36
type textarea "**********"
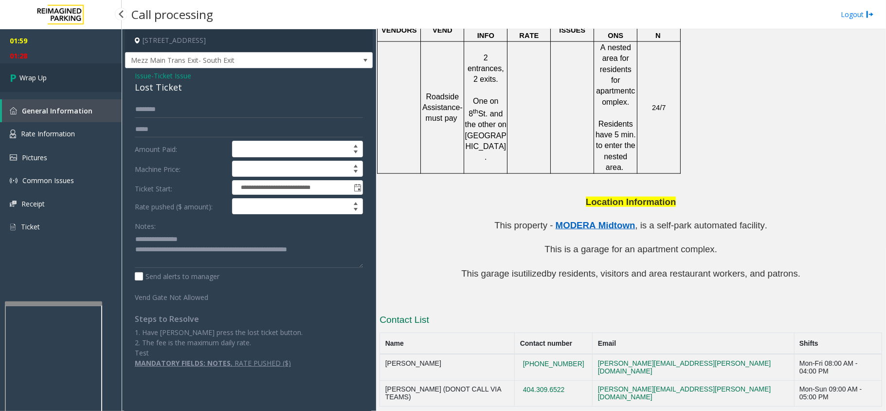
click at [41, 69] on link "Wrap Up" at bounding box center [61, 77] width 122 height 29
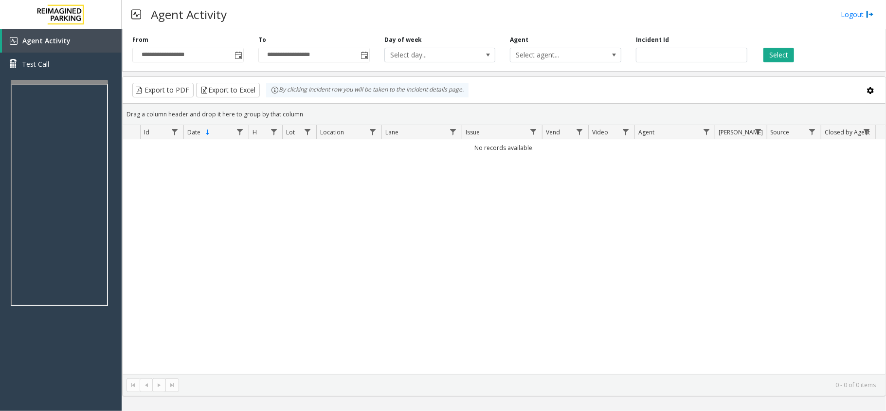
click at [49, 81] on div at bounding box center [59, 82] width 97 height 4
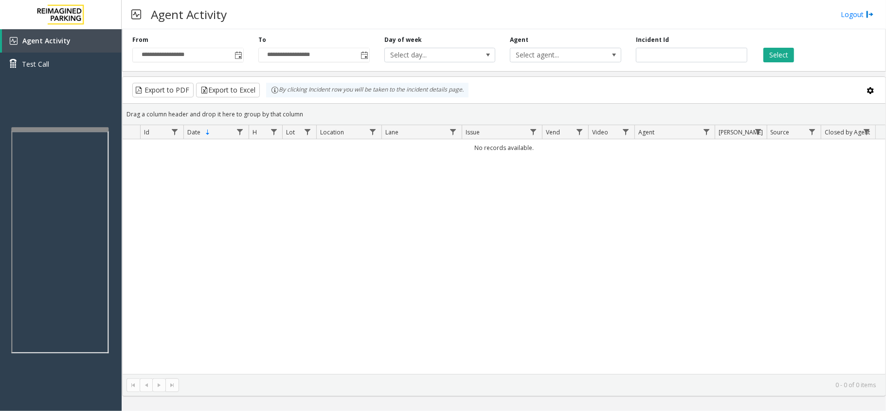
click at [49, 129] on div at bounding box center [59, 129] width 97 height 4
